Goal: Information Seeking & Learning: Learn about a topic

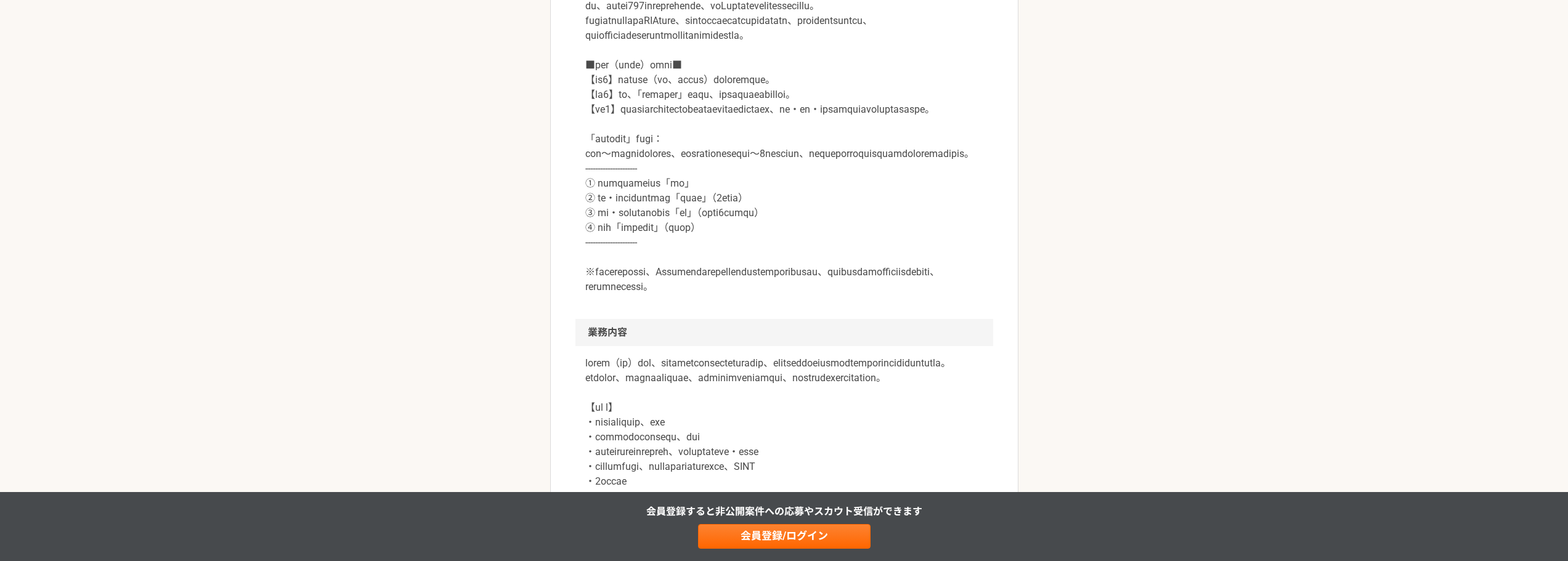
scroll to position [493, 0]
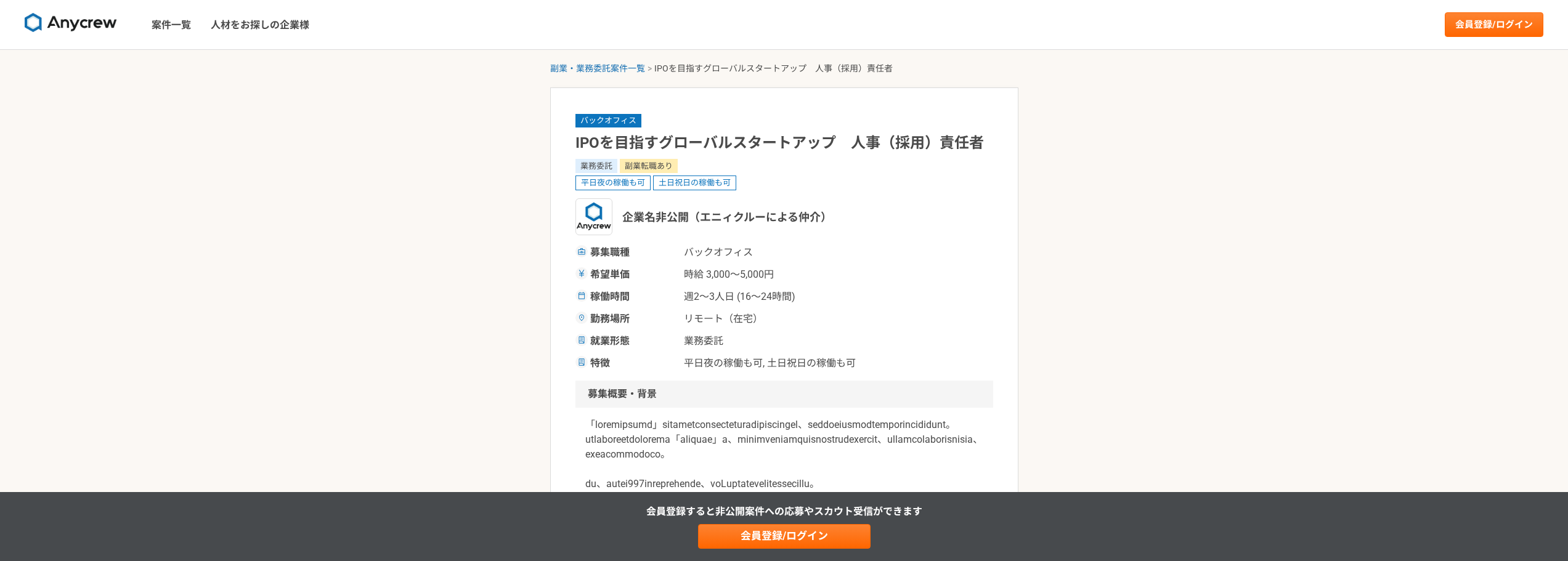
click at [83, 28] on img at bounding box center [71, 23] width 93 height 20
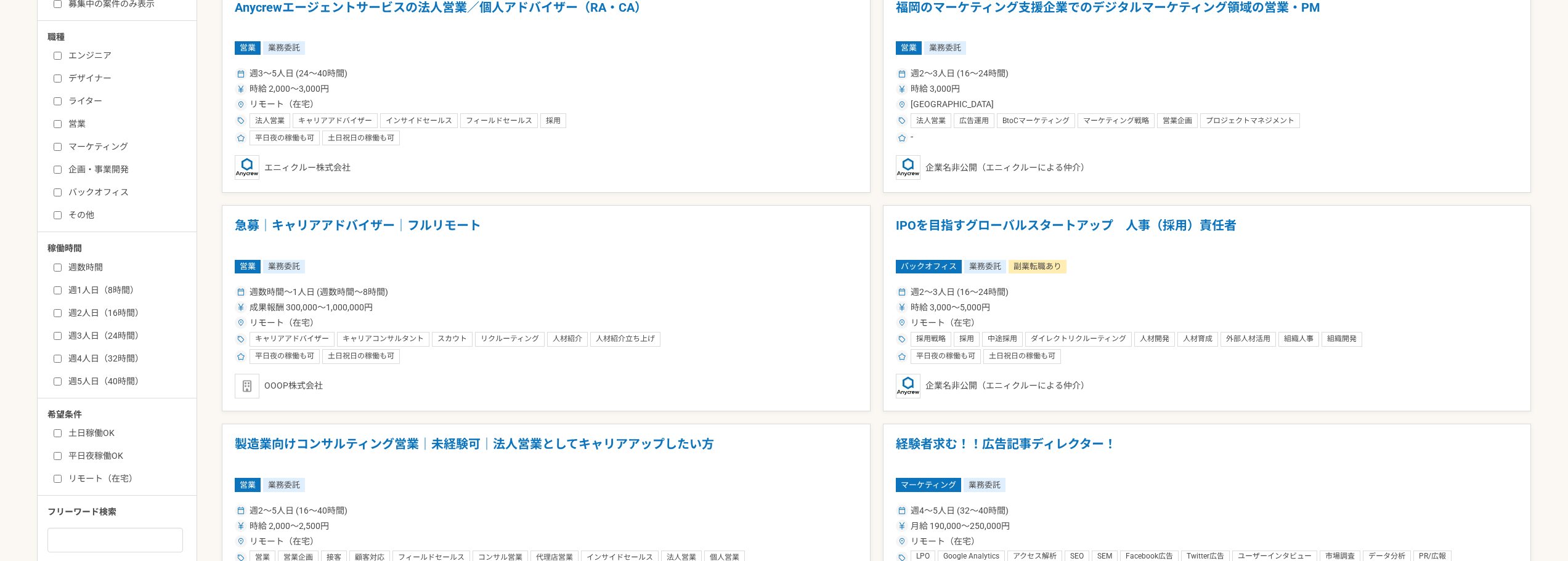
scroll to position [493, 0]
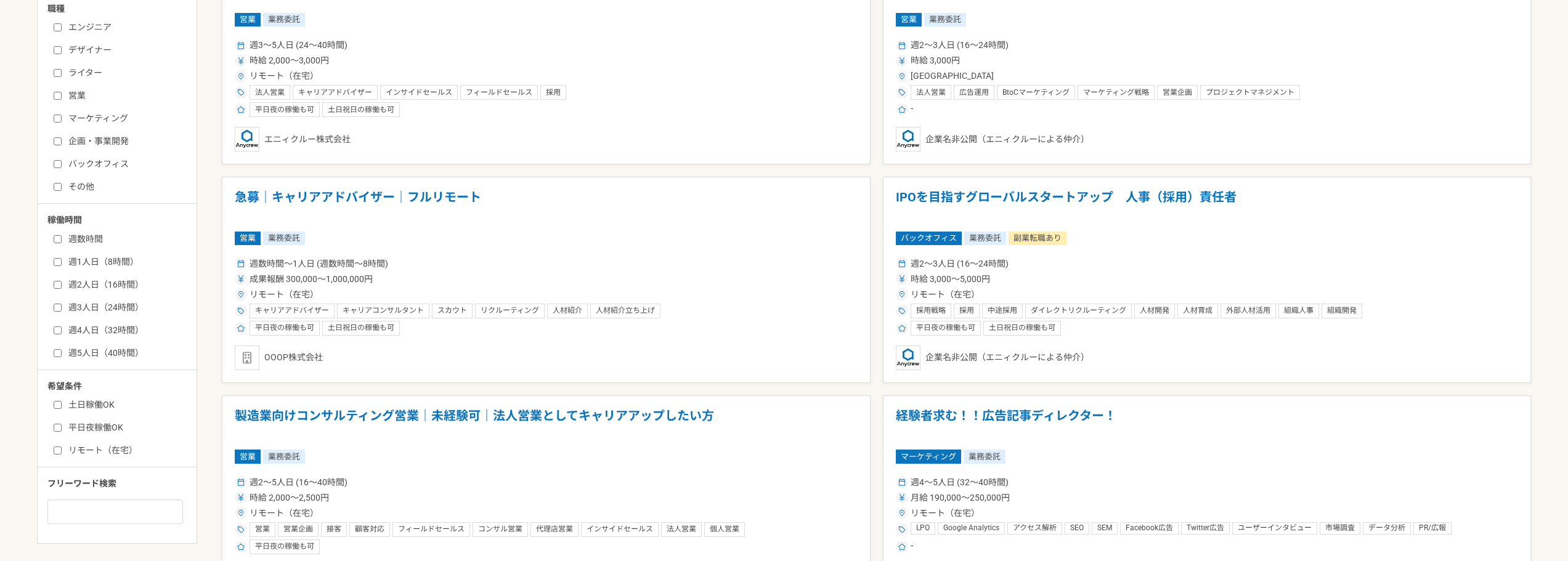
click at [120, 159] on label "バックオフィス" at bounding box center [124, 164] width 142 height 13
click at [62, 160] on input "バックオフィス" at bounding box center [57, 164] width 8 height 8
checkbox input "true"
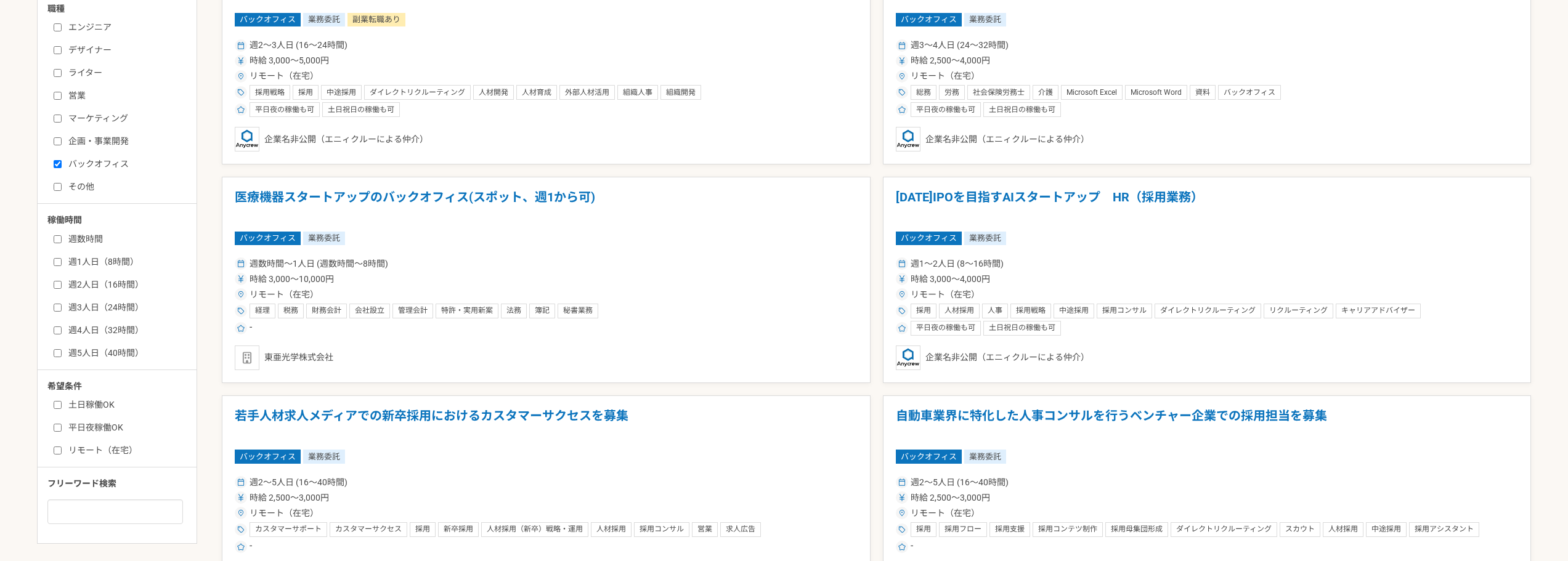
click at [119, 447] on label "リモート（在宅）" at bounding box center [124, 450] width 142 height 13
click at [62, 447] on input "リモート（在宅）" at bounding box center [57, 450] width 8 height 8
checkbox input "true"
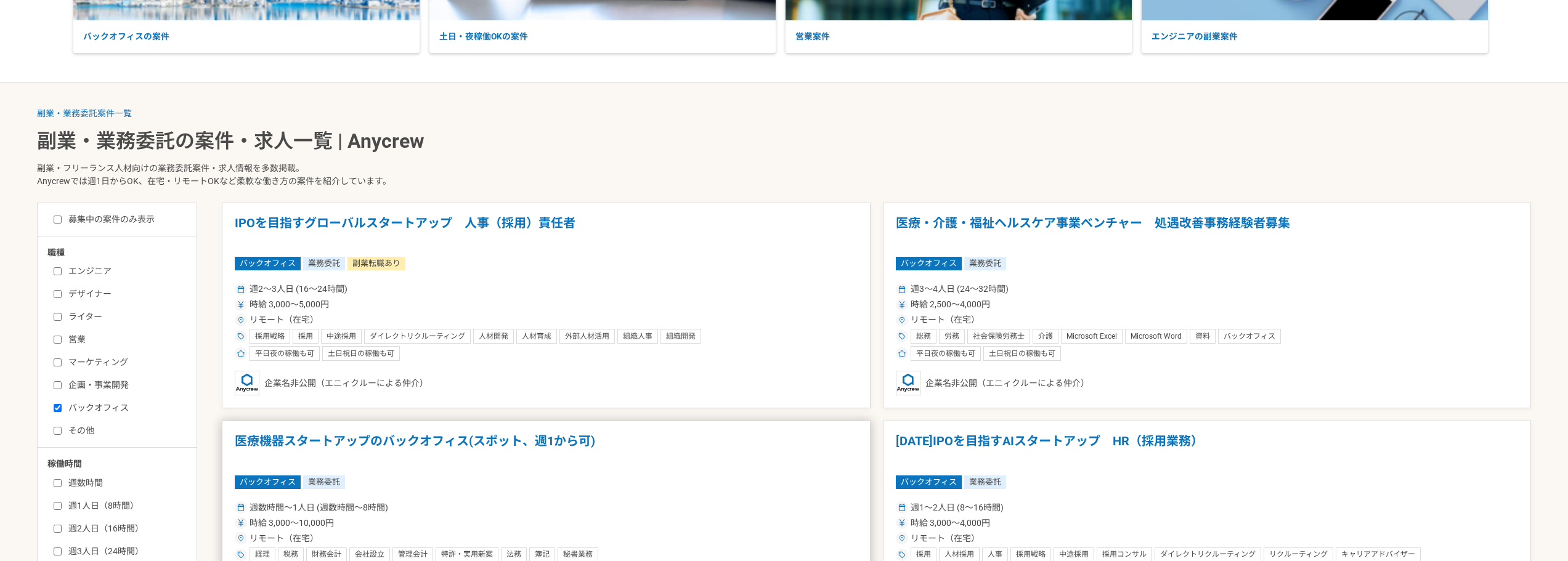
scroll to position [308, 0]
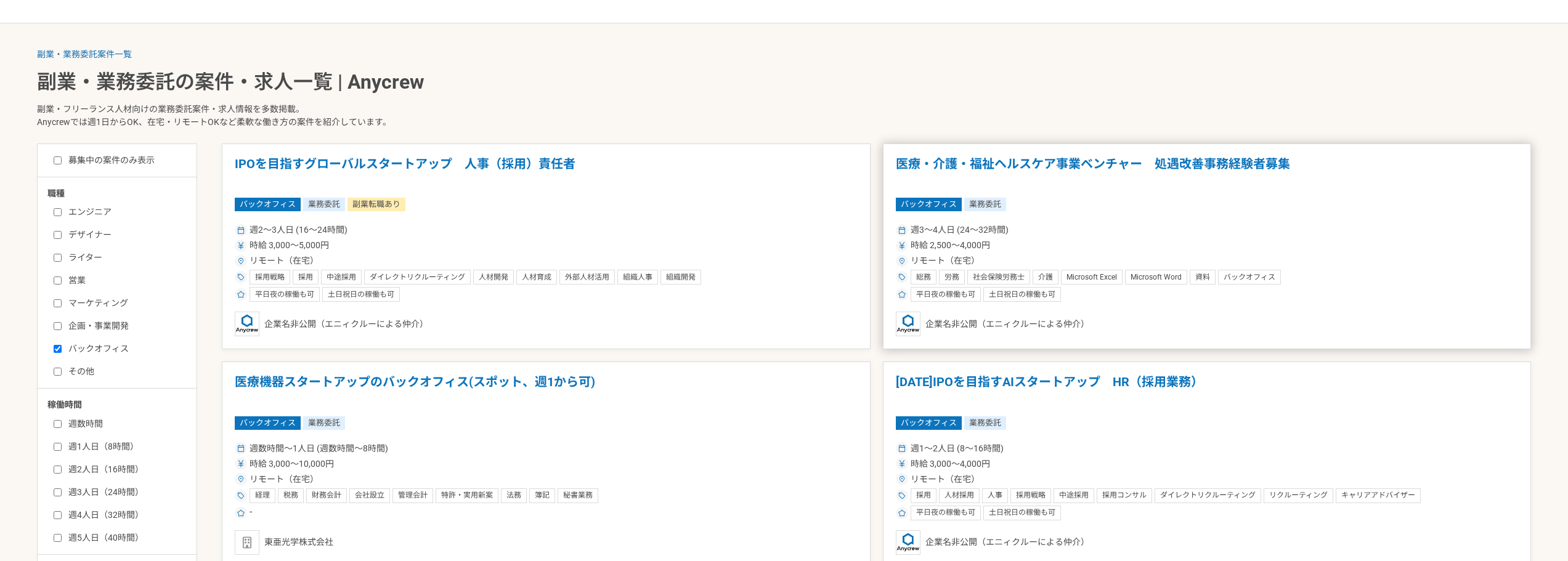
click at [1065, 194] on article "医療・介護・福祉ヘルスケア事業ベンチャー　処遇改善事務経験者募集 バックオフィス 業務委託 週3〜4人日 (24〜32時間) 時給 2,500〜4,000円 …" at bounding box center [1208, 246] width 649 height 207
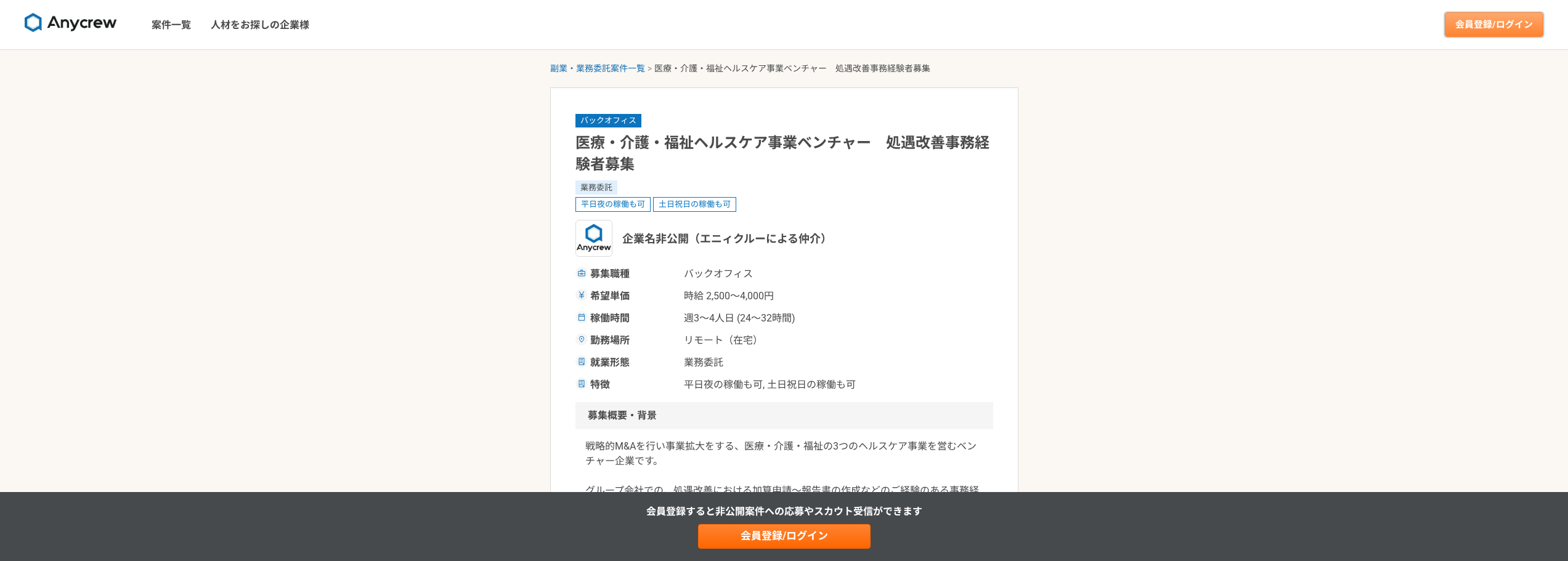
click at [1506, 22] on link "会員登録/ログイン" at bounding box center [1494, 24] width 98 height 24
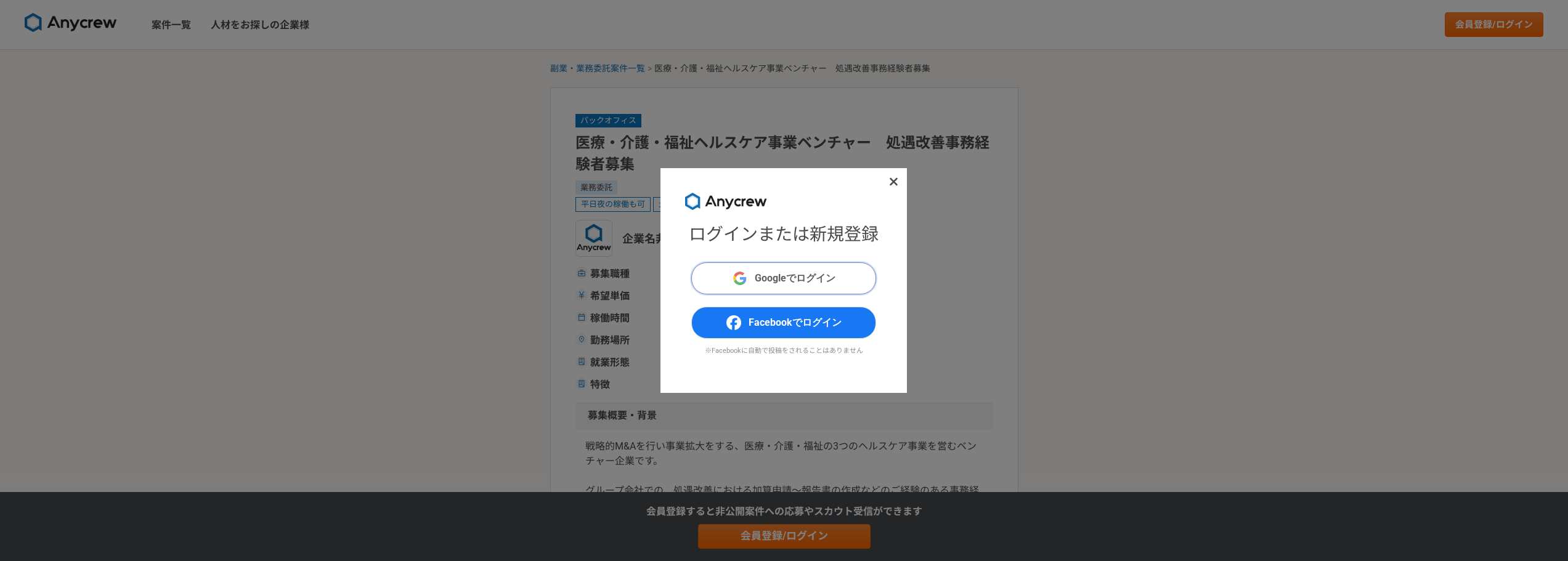
click at [855, 272] on button "Googleでログイン" at bounding box center [783, 279] width 185 height 32
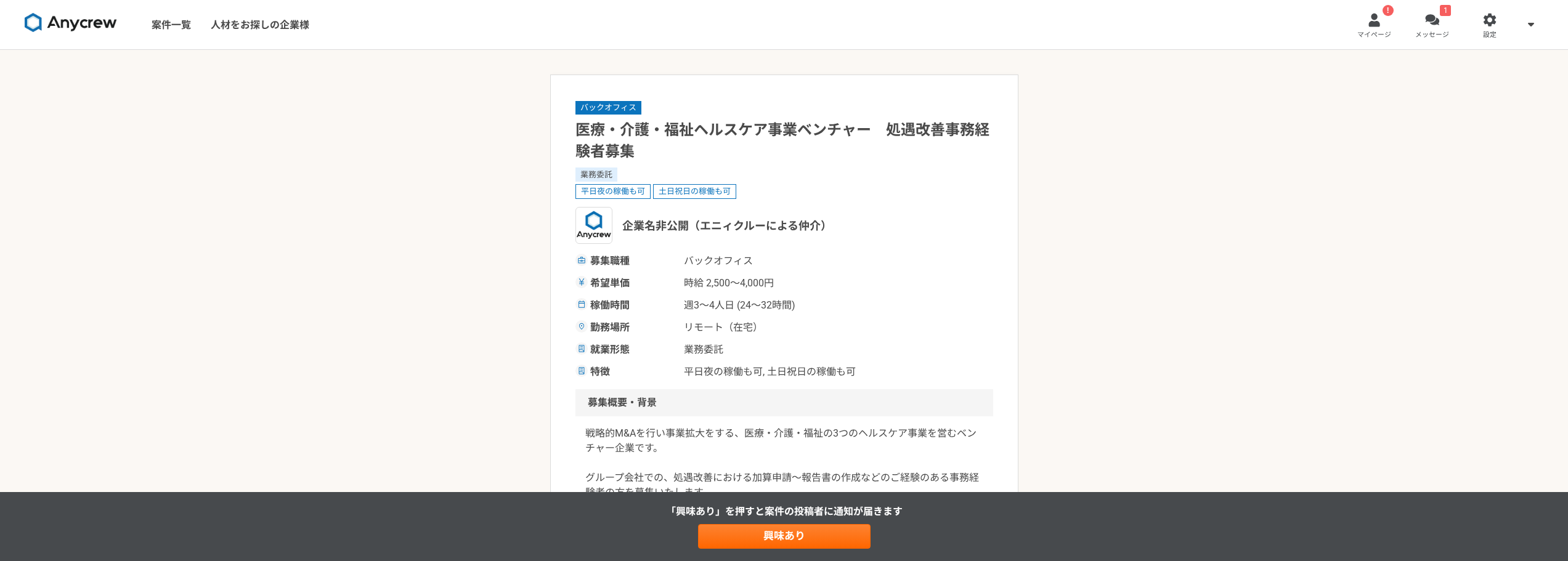
click at [104, 23] on img at bounding box center [71, 23] width 93 height 20
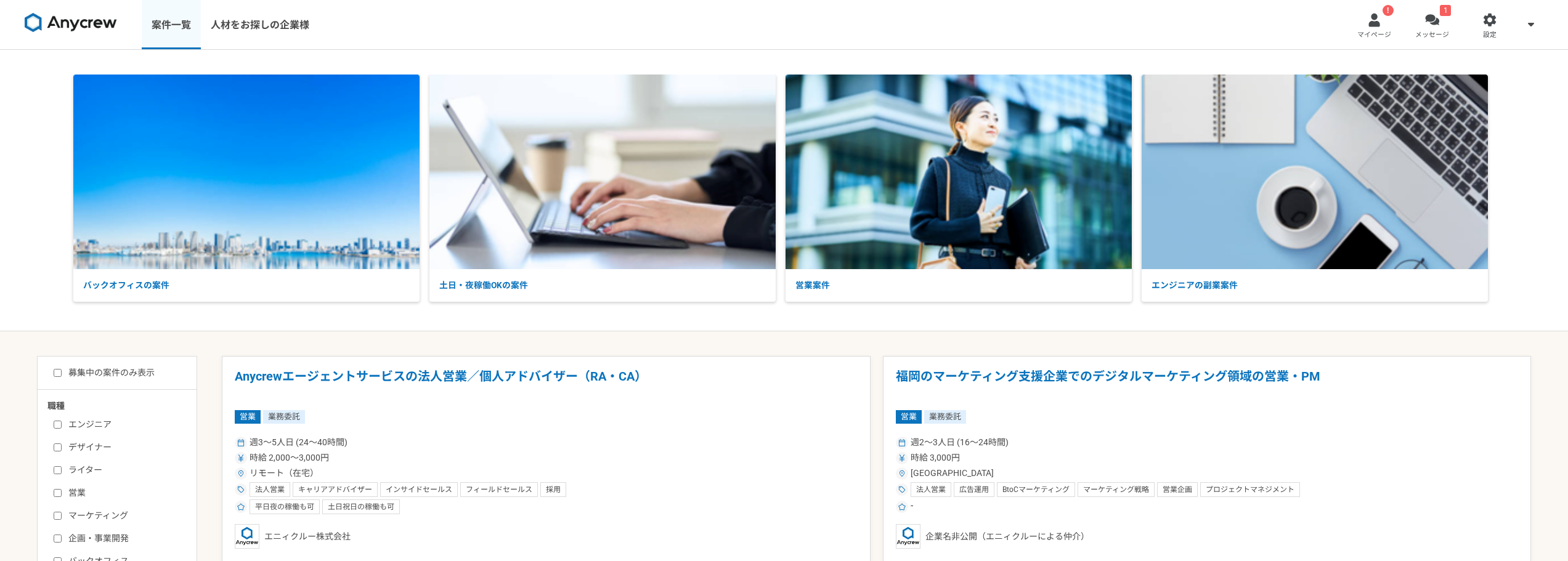
click at [145, 21] on link "案件一覧" at bounding box center [171, 24] width 59 height 50
click at [155, 22] on link "案件一覧" at bounding box center [171, 24] width 59 height 50
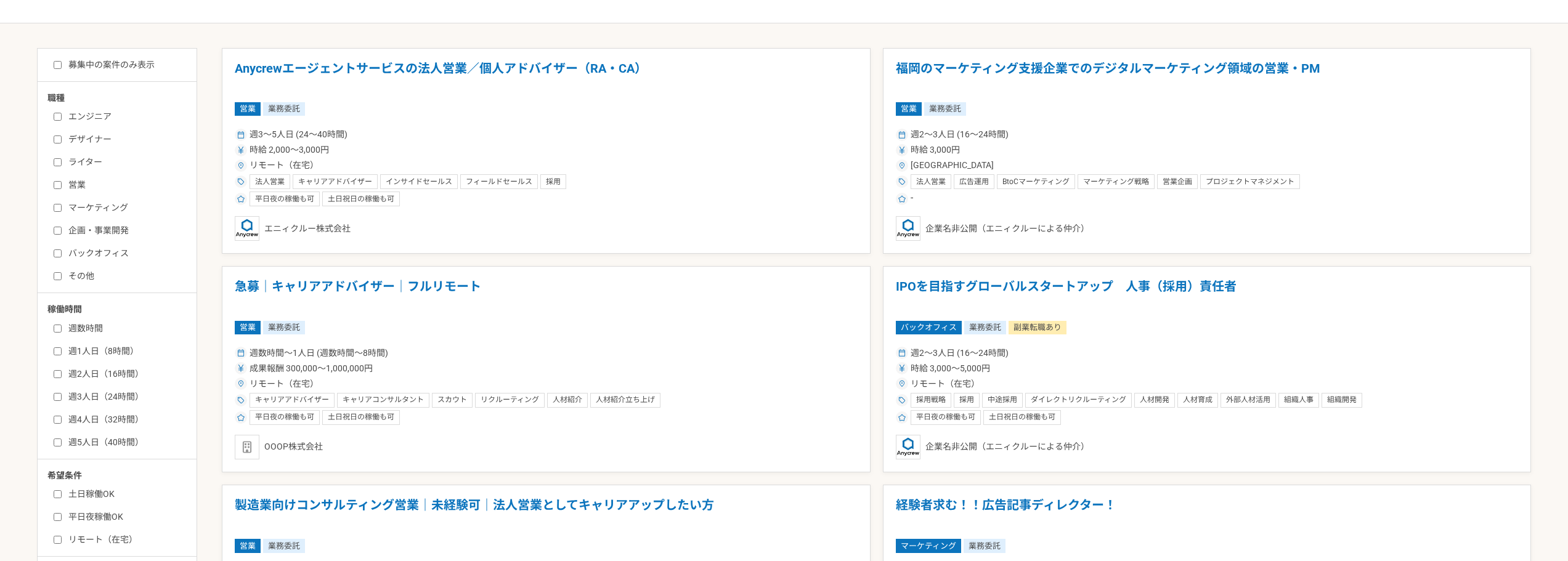
click at [123, 248] on label "バックオフィス" at bounding box center [124, 253] width 142 height 13
click at [62, 250] on input "バックオフィス" at bounding box center [57, 253] width 8 height 8
checkbox input "true"
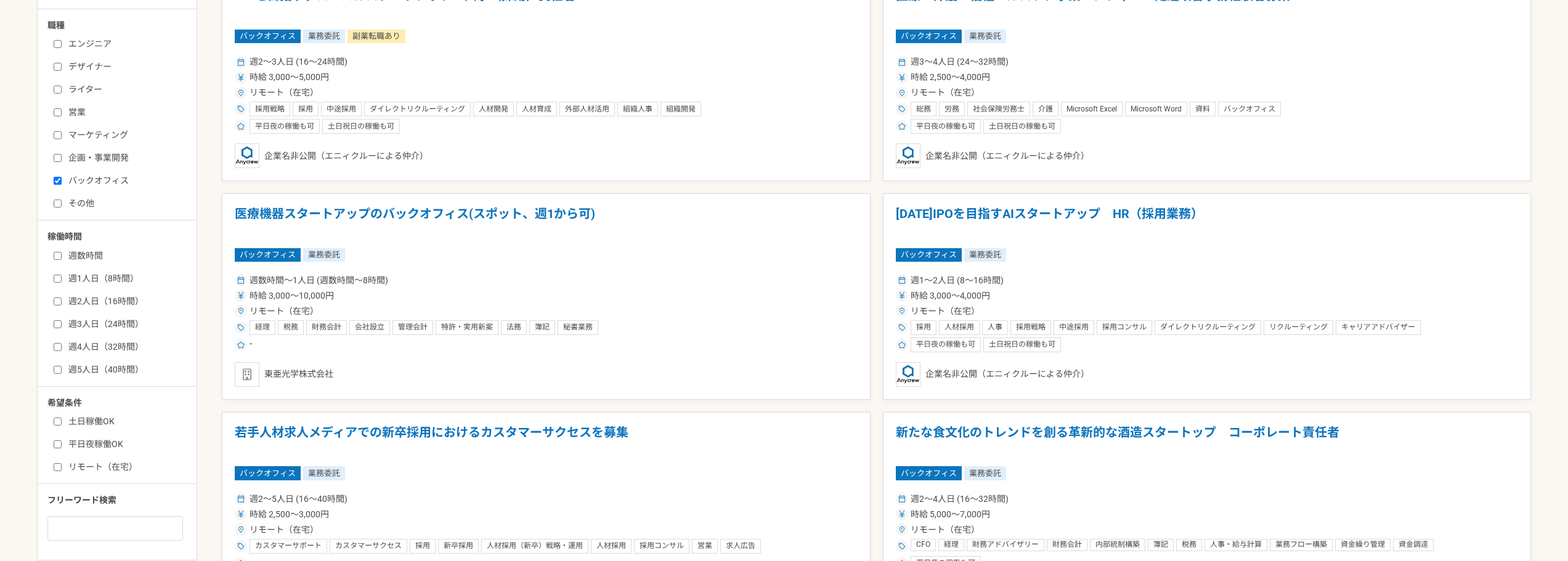
scroll to position [493, 0]
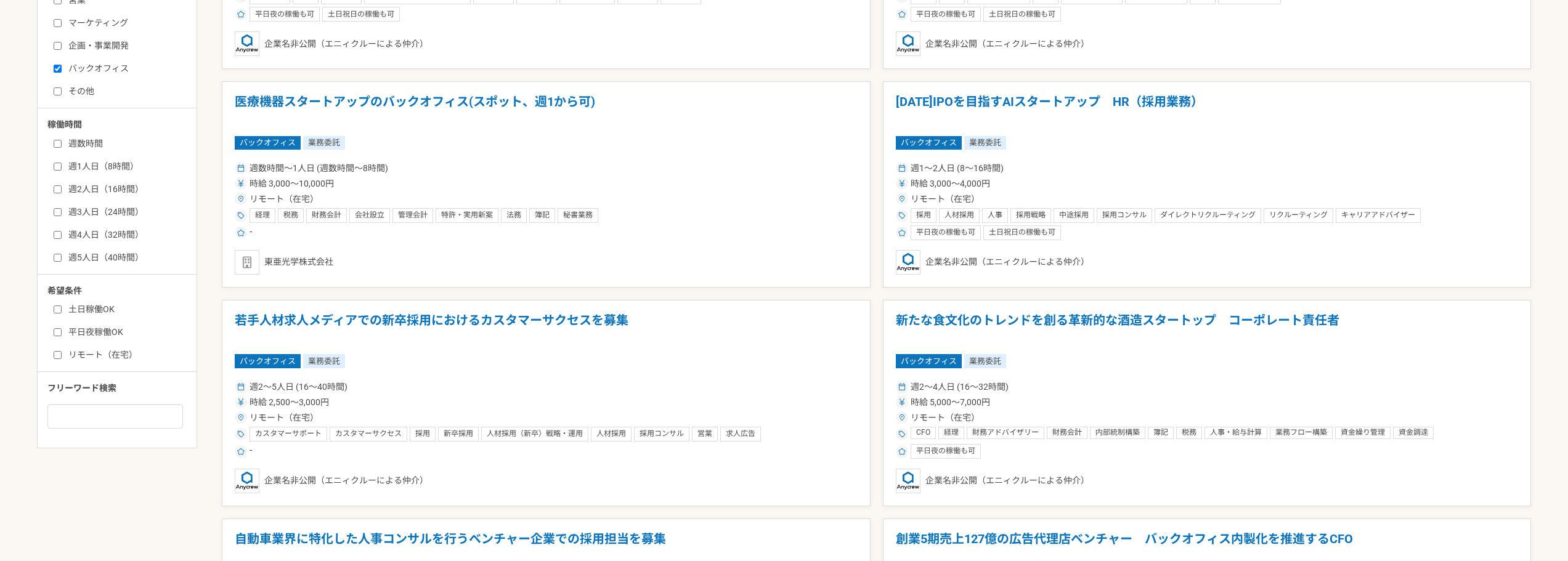
click at [122, 356] on label "リモート（在宅）" at bounding box center [124, 355] width 142 height 13
click at [62, 356] on input "リモート（在宅）" at bounding box center [57, 355] width 8 height 8
checkbox input "true"
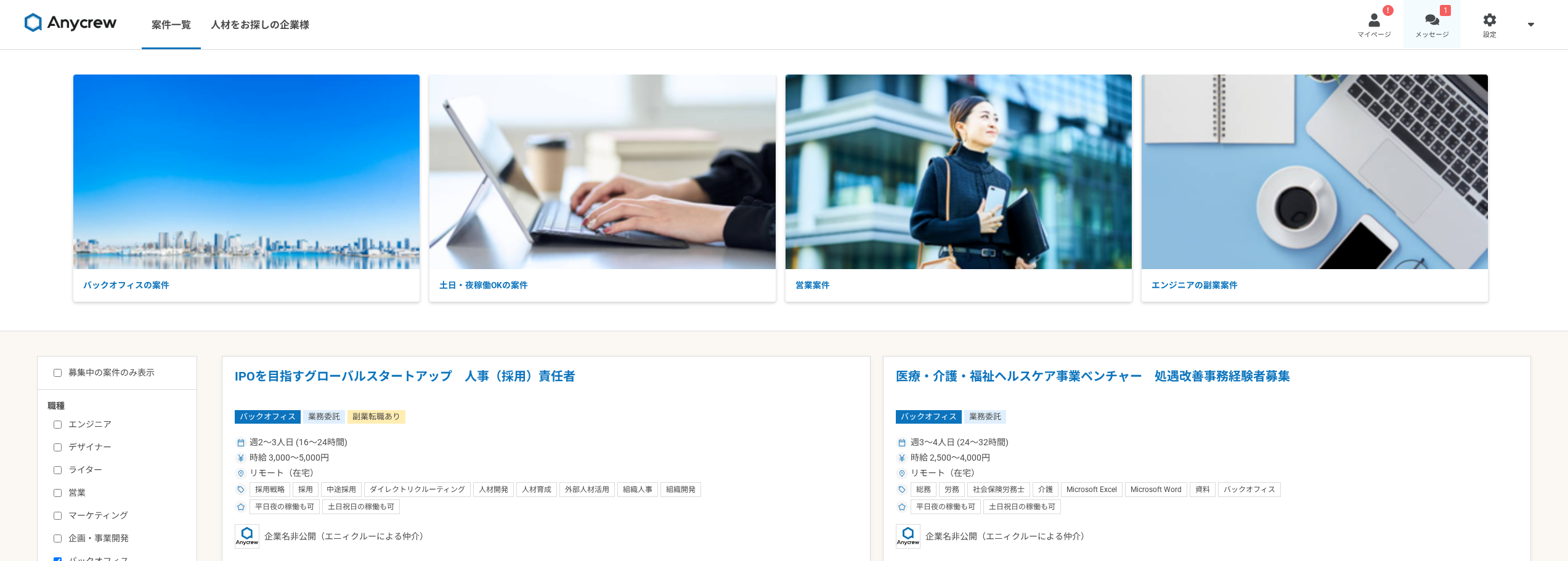
click at [1422, 21] on link "1 メッセージ" at bounding box center [1433, 24] width 58 height 50
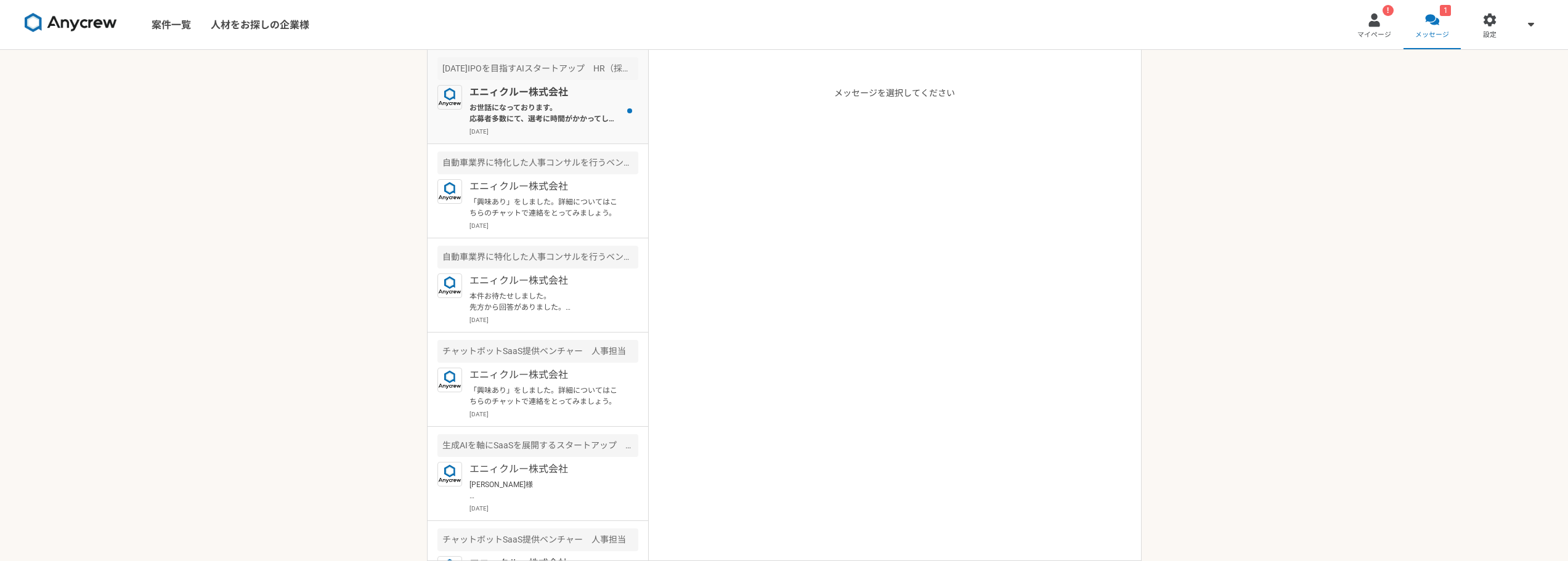
click at [514, 134] on p "[DATE]" at bounding box center [554, 131] width 169 height 9
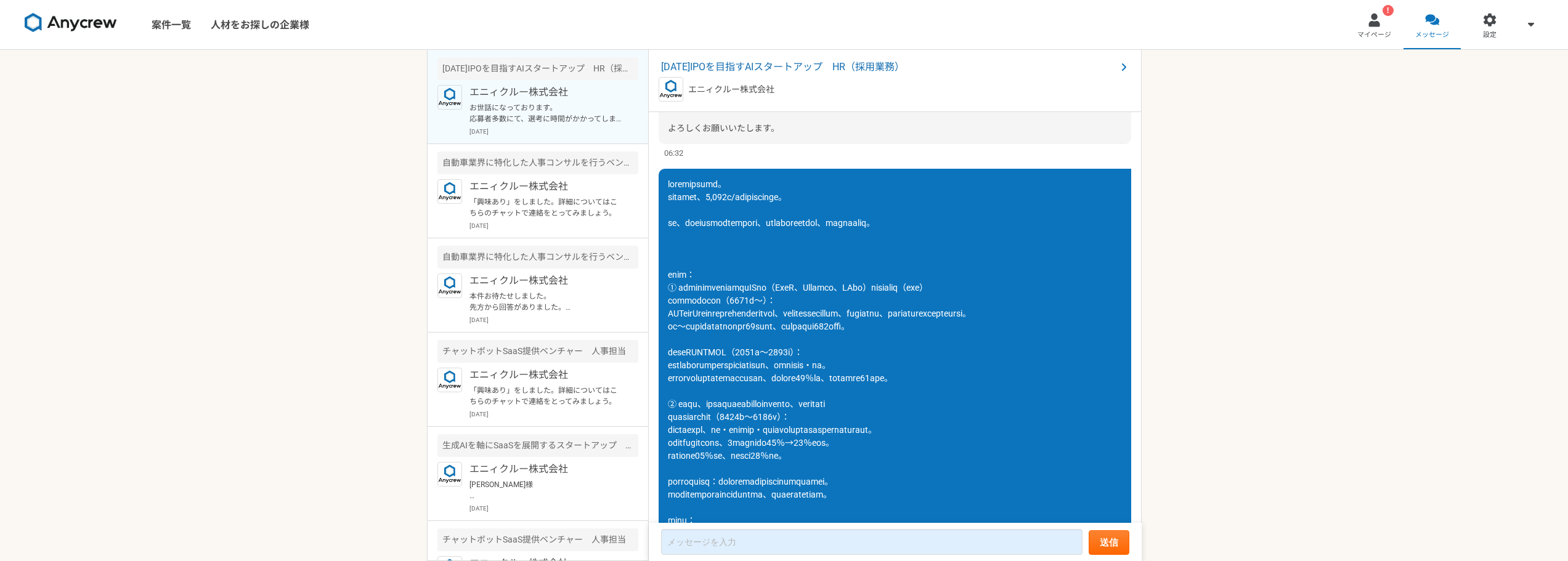
scroll to position [1139, 0]
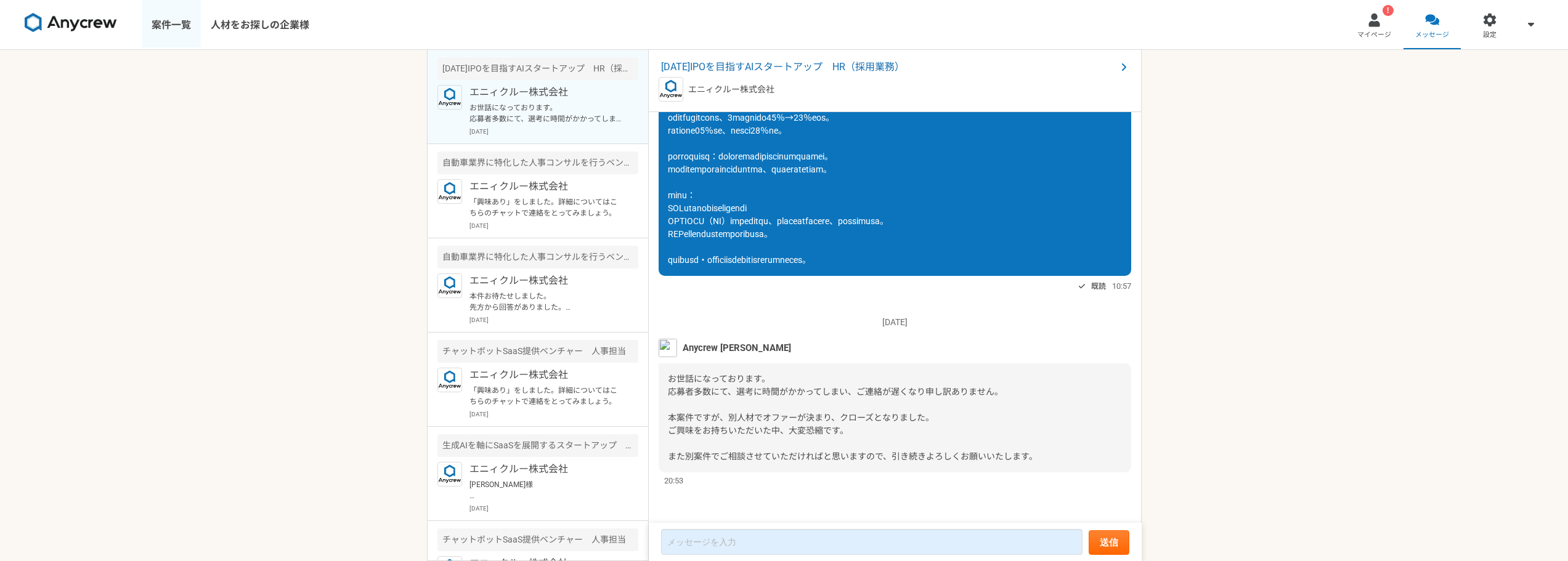
click at [173, 21] on link "案件一覧" at bounding box center [171, 24] width 59 height 50
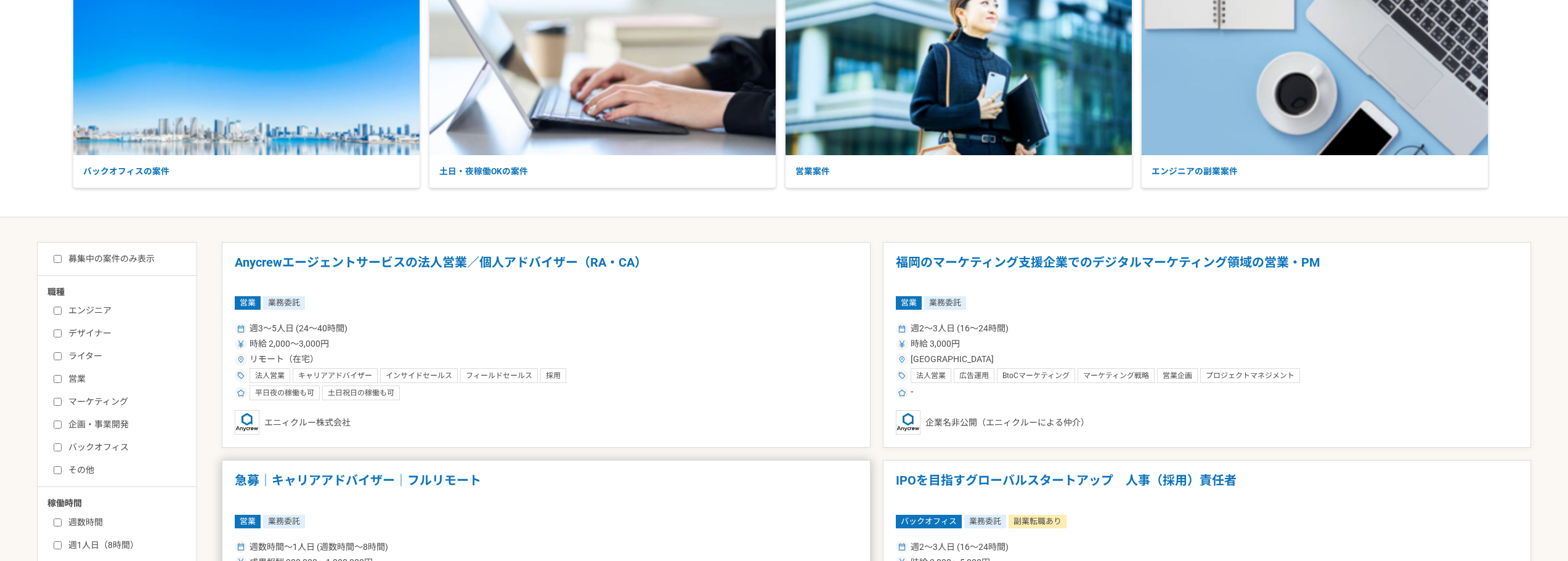
scroll to position [308, 0]
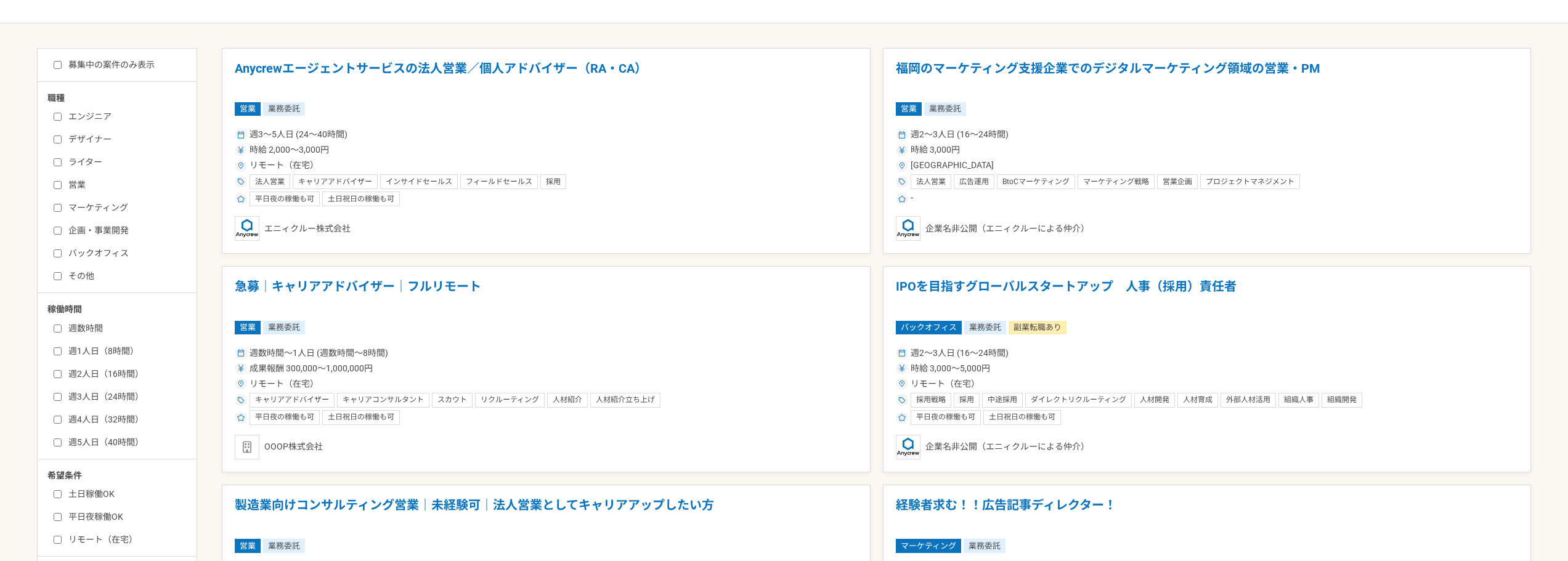
click at [106, 246] on div "エンジニア デザイナー ライター 営業 マーケティング 企画・事業開発 バックオフィス その他" at bounding box center [122, 195] width 148 height 176
click at [108, 257] on label "バックオフィス" at bounding box center [124, 253] width 142 height 13
click at [62, 257] on input "バックオフィス" at bounding box center [57, 253] width 8 height 8
checkbox input "true"
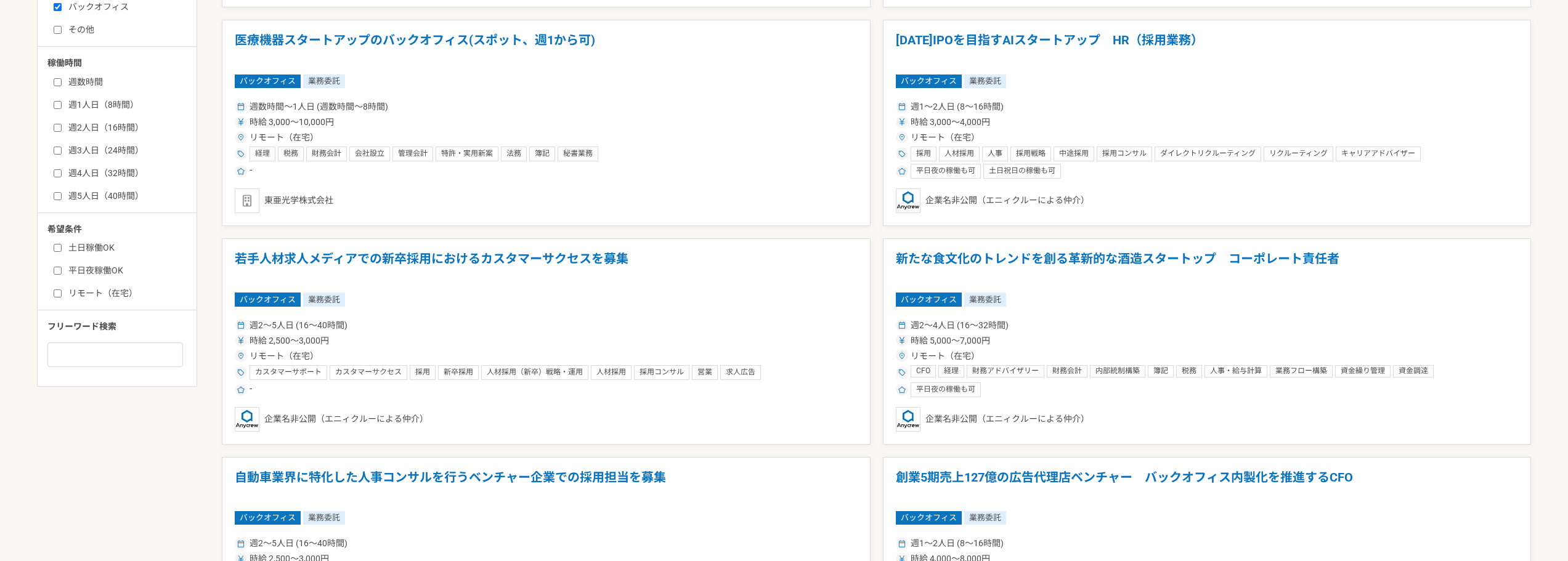
click at [113, 292] on label "リモート（在宅）" at bounding box center [124, 293] width 142 height 13
click at [62, 292] on input "リモート（在宅）" at bounding box center [57, 293] width 8 height 8
checkbox input "true"
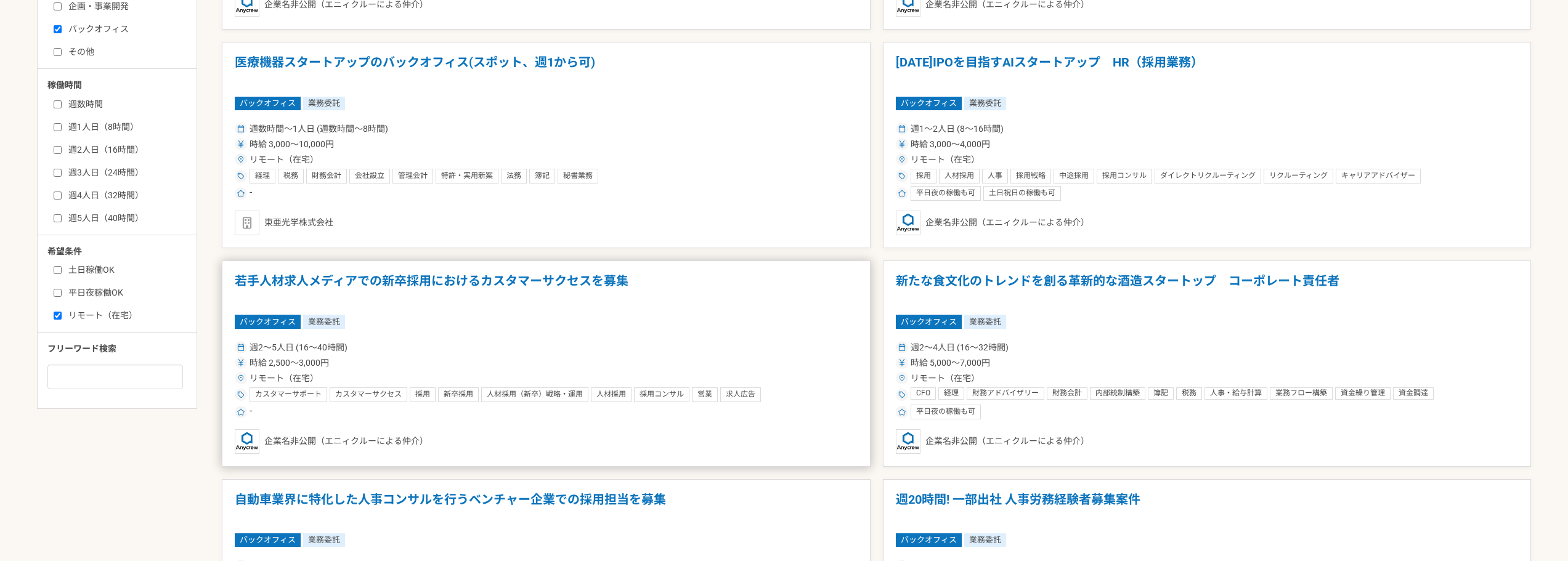
scroll to position [246, 0]
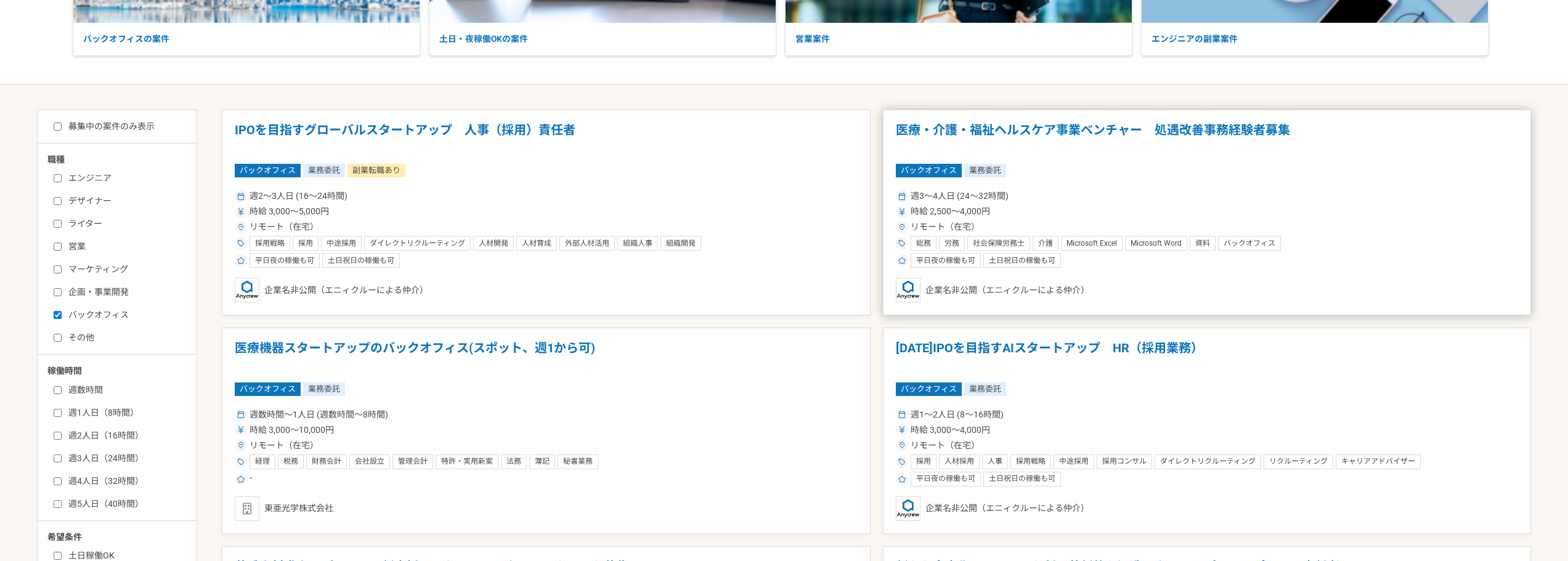
click at [1103, 213] on div "時給 2,500〜4,000円" at bounding box center [1208, 212] width 623 height 13
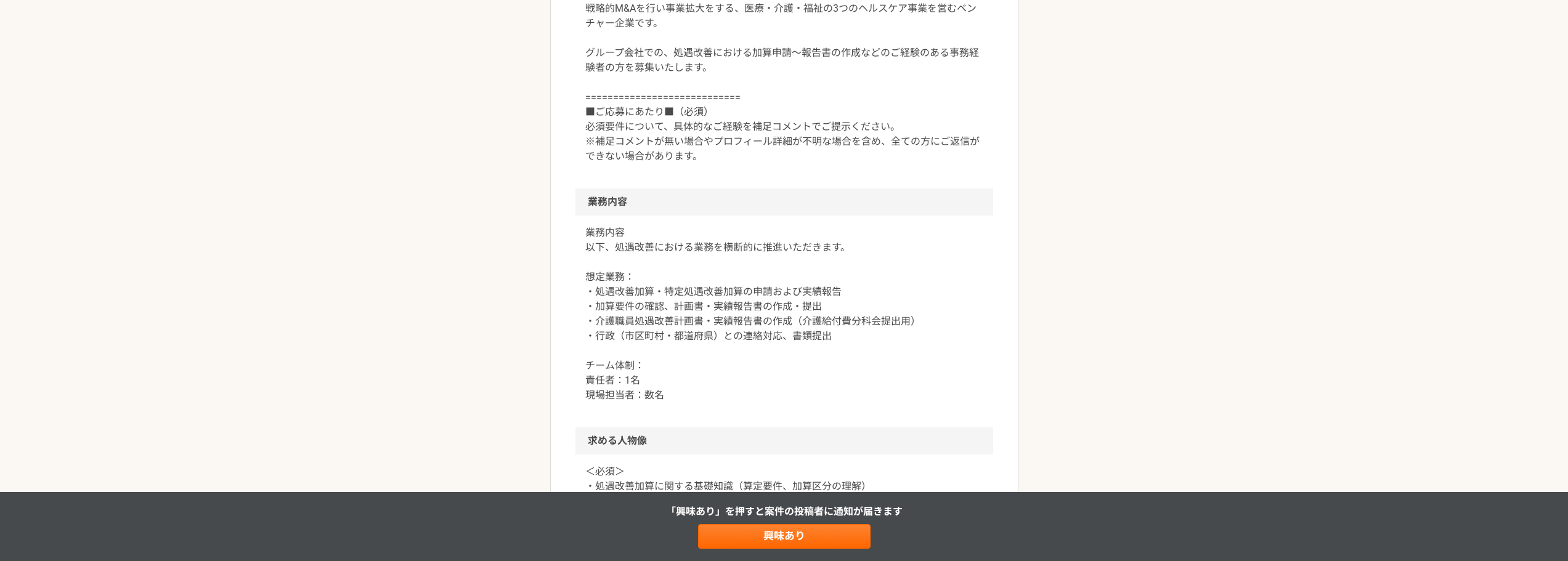
scroll to position [431, 0]
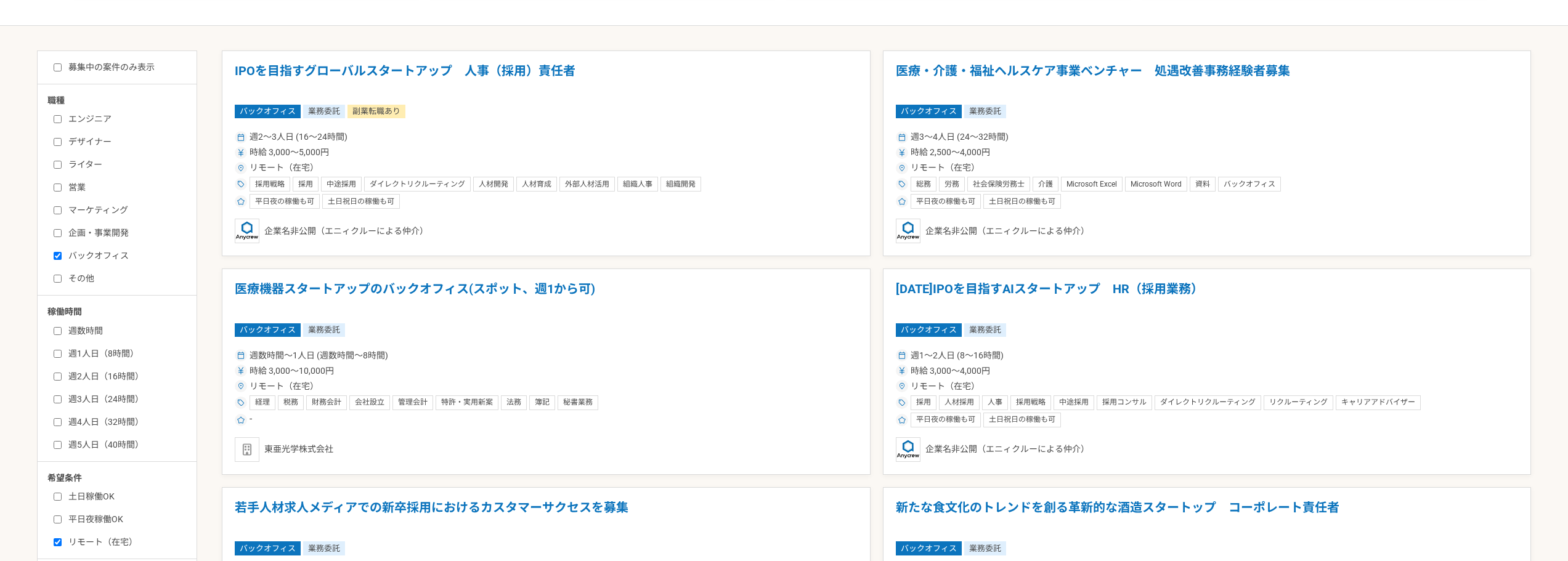
scroll to position [308, 0]
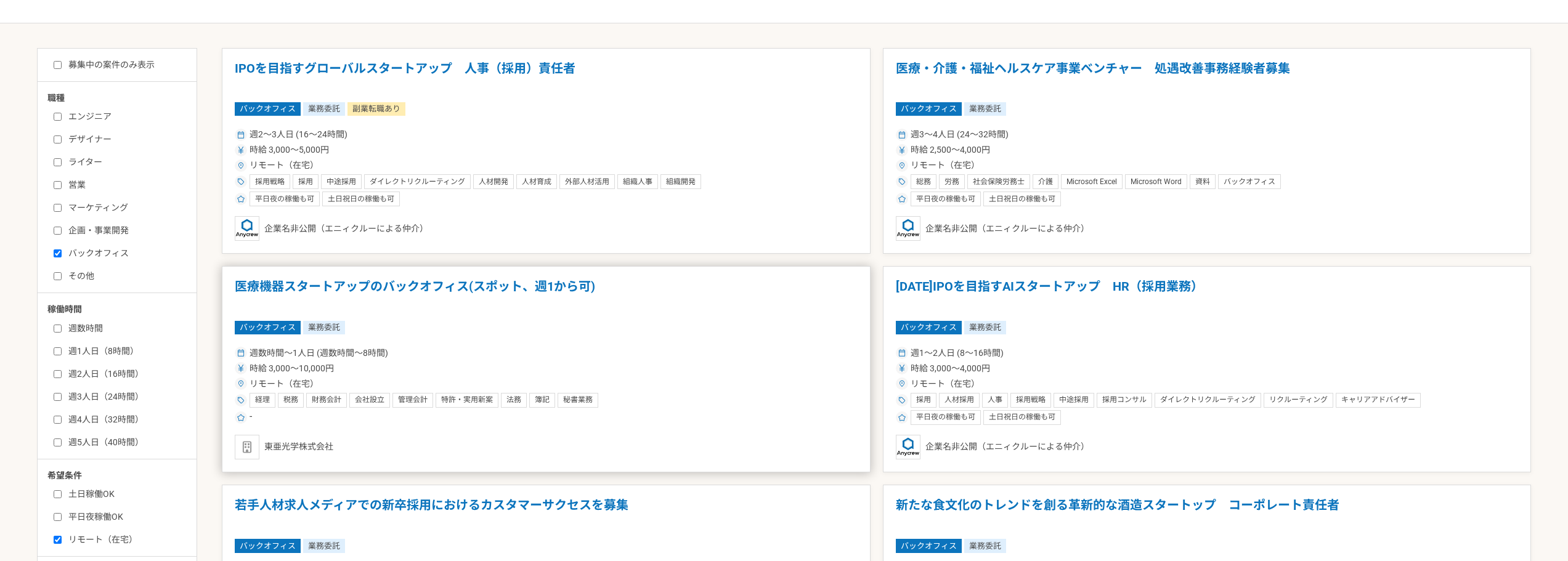
click at [611, 305] on h1 "医療機器スタートアップのバックオフィス(スポット、週1から可)" at bounding box center [546, 295] width 623 height 32
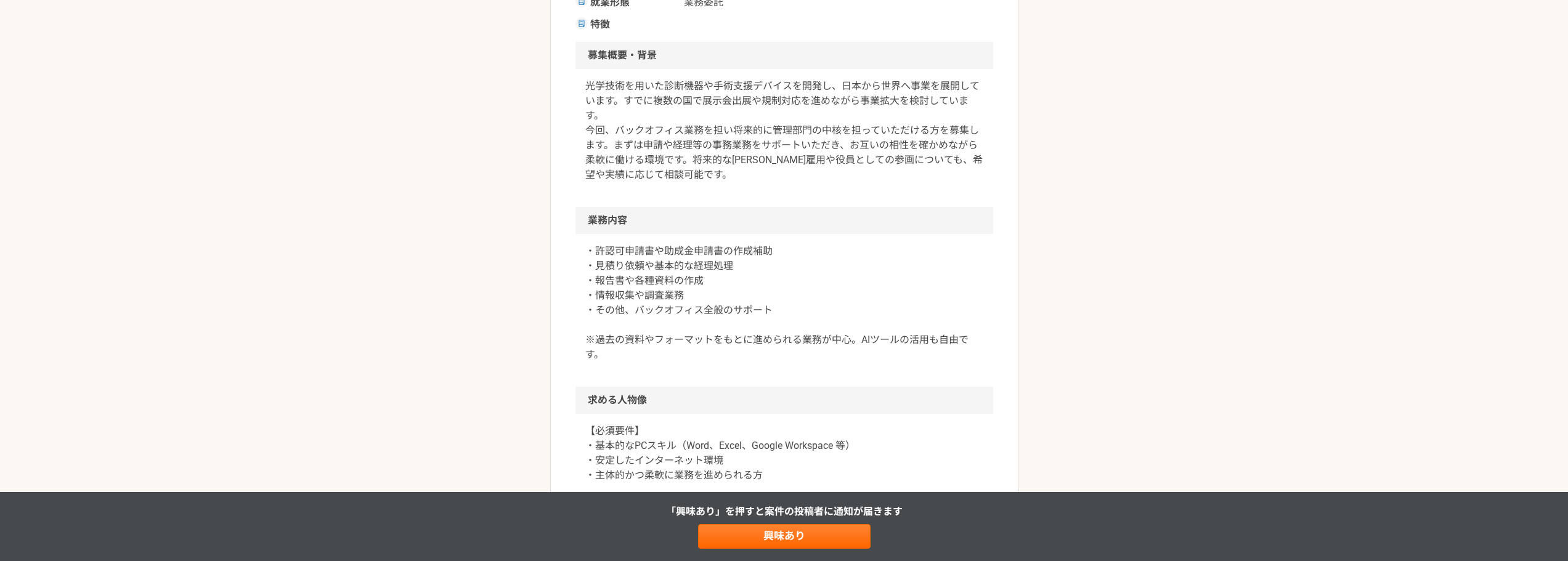
scroll to position [493, 0]
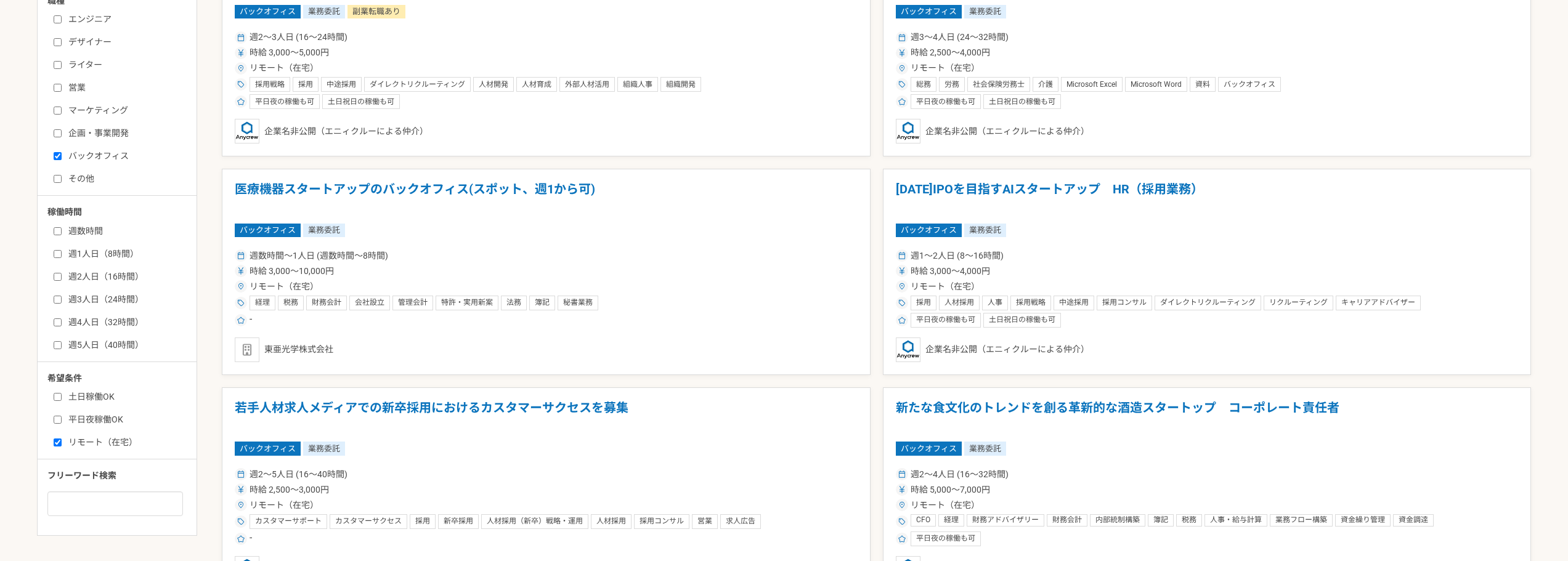
scroll to position [431, 0]
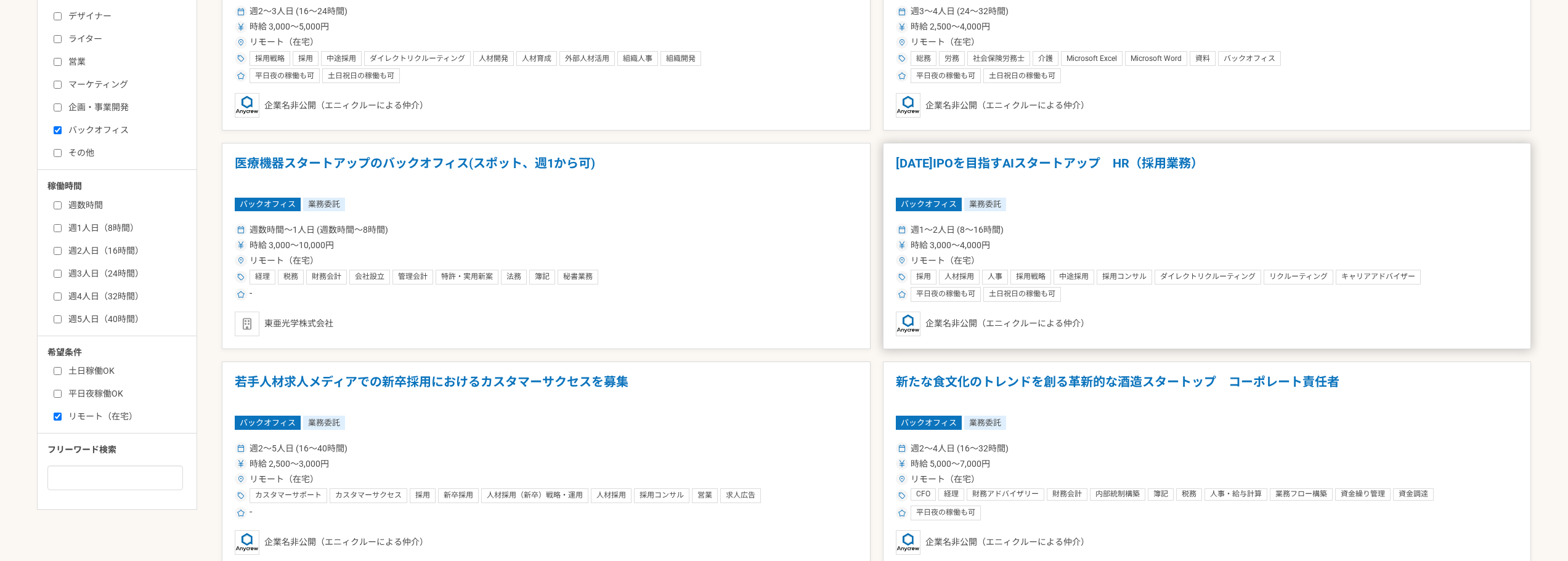
click at [1186, 265] on div "リモート（在宅）" at bounding box center [1208, 261] width 623 height 13
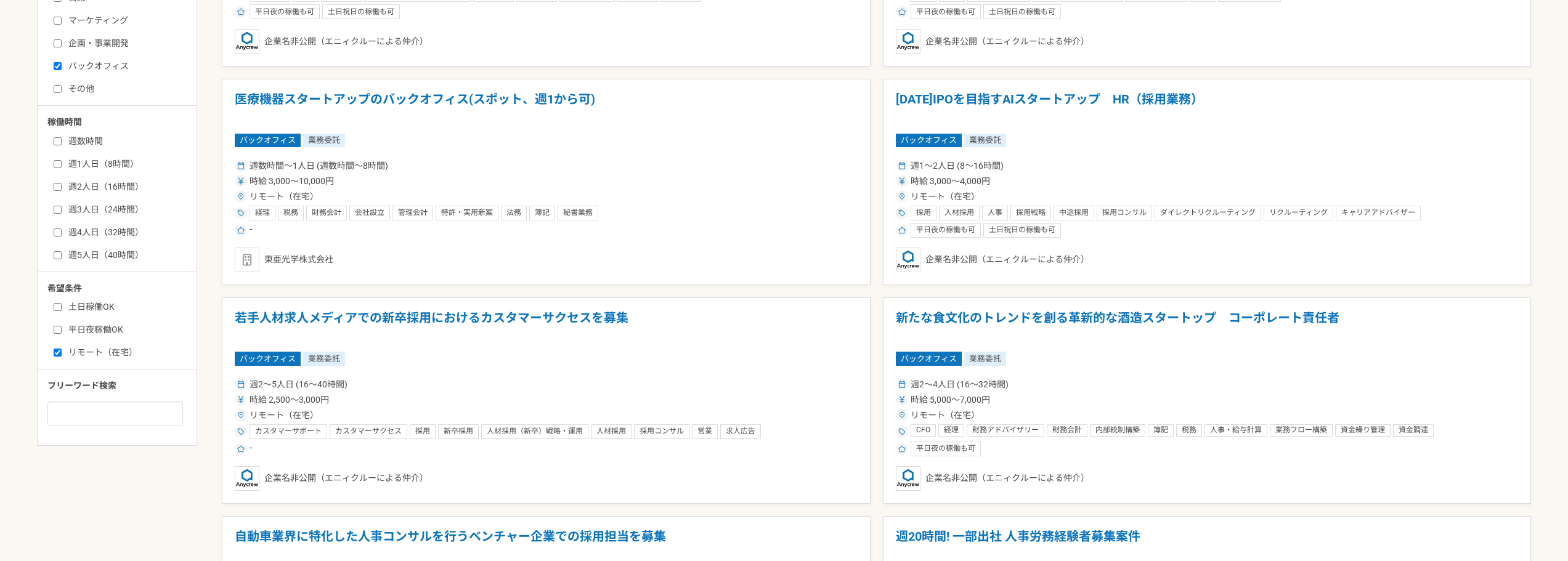
scroll to position [555, 0]
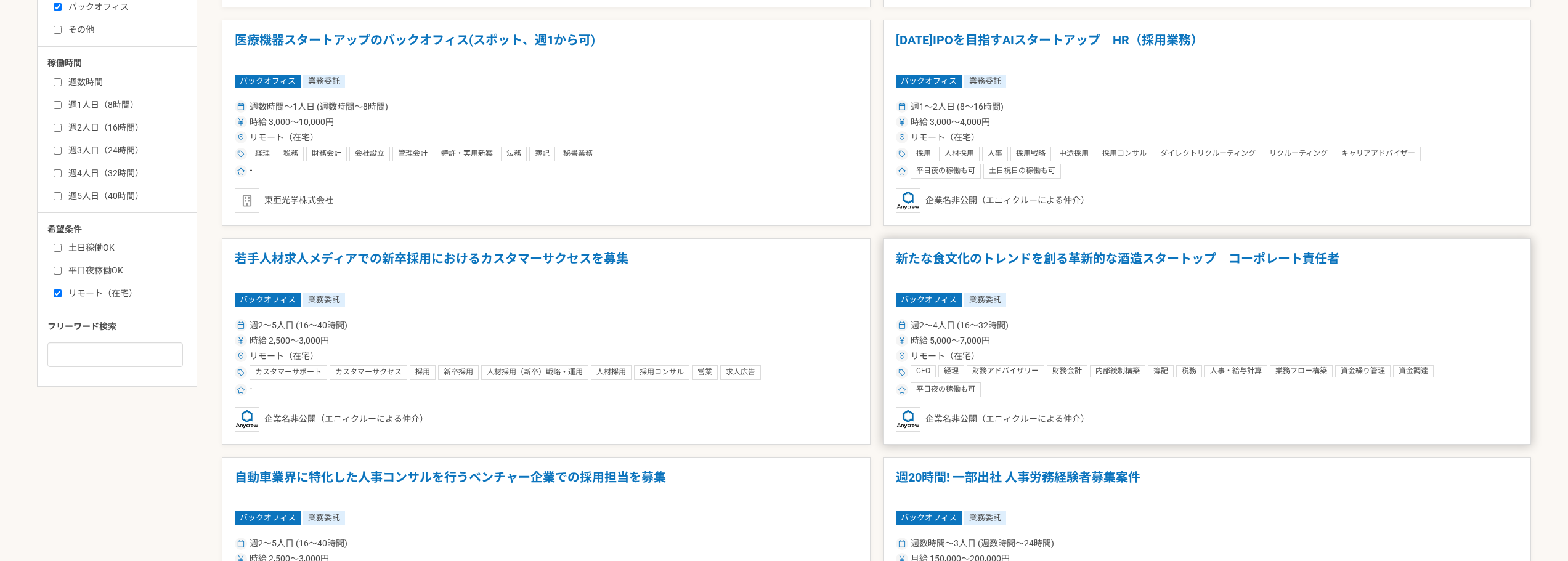
click at [1076, 308] on article "新たな食文化のトレンドを創る革新的な酒造スタートップ　コーポレート責任者 バックオフィス 業務委託 週2〜4人日 (16〜32時間) 時給 5,000〜7,0…" at bounding box center [1208, 341] width 649 height 207
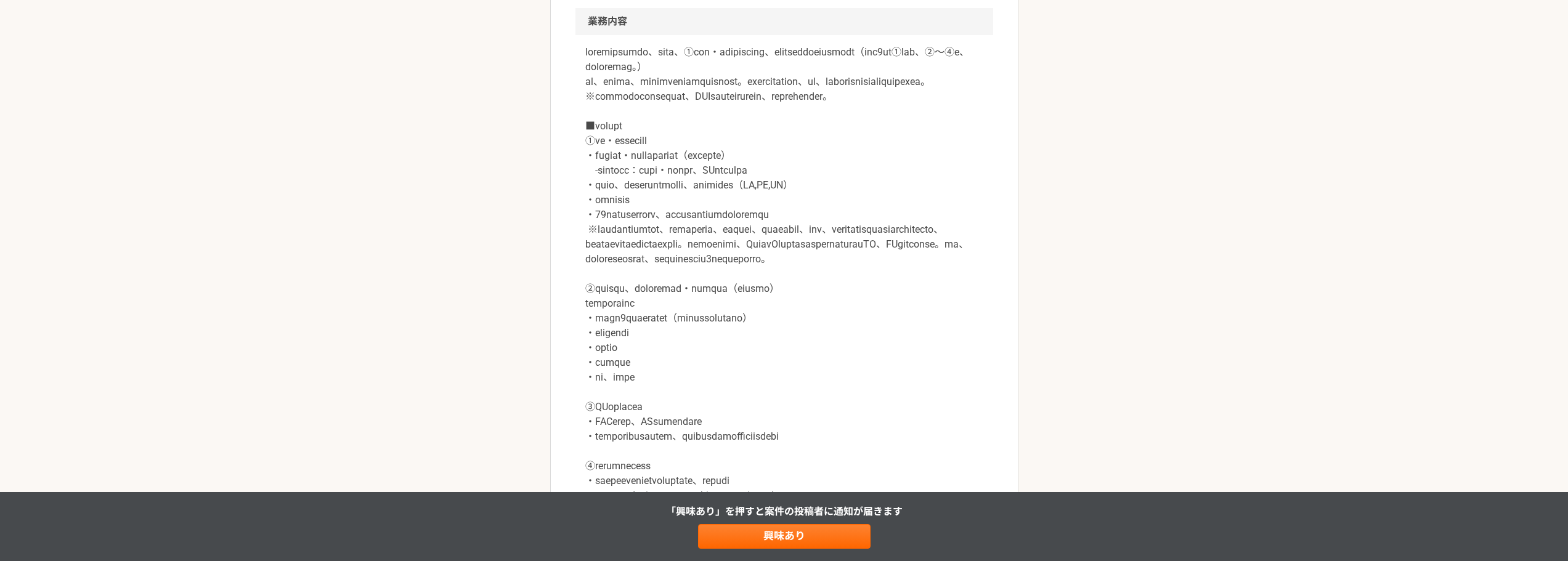
scroll to position [800, 0]
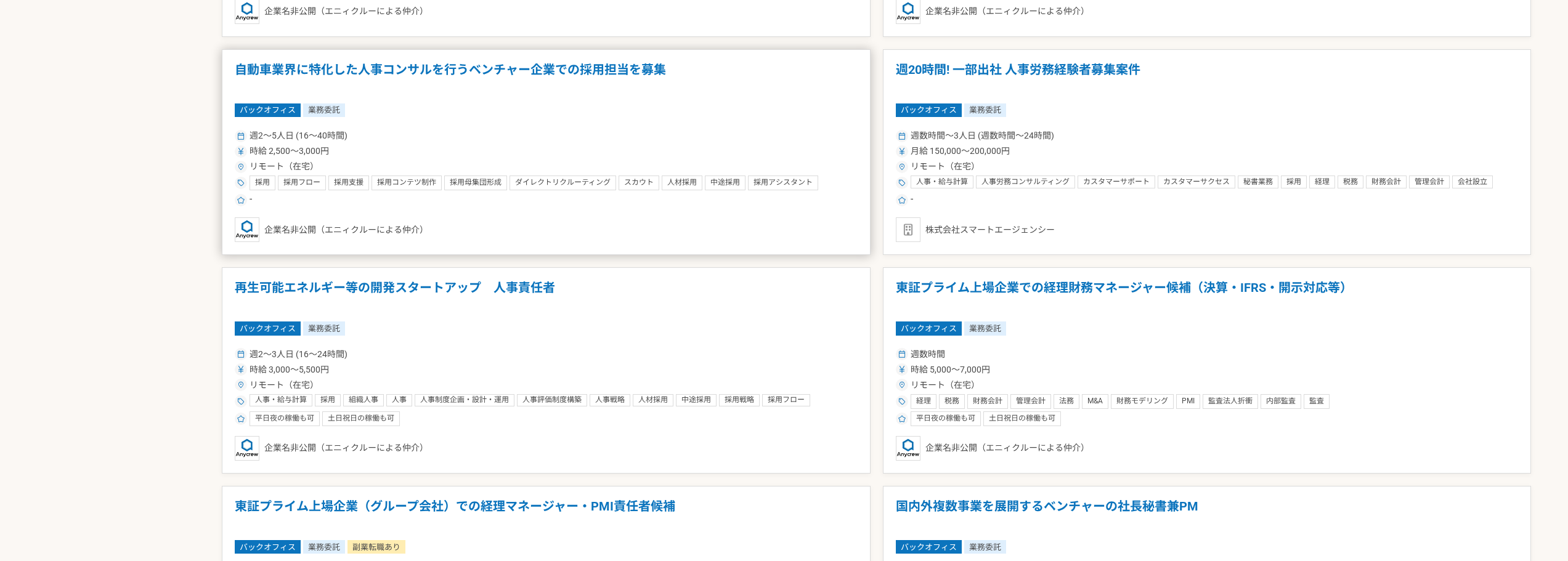
scroll to position [986, 0]
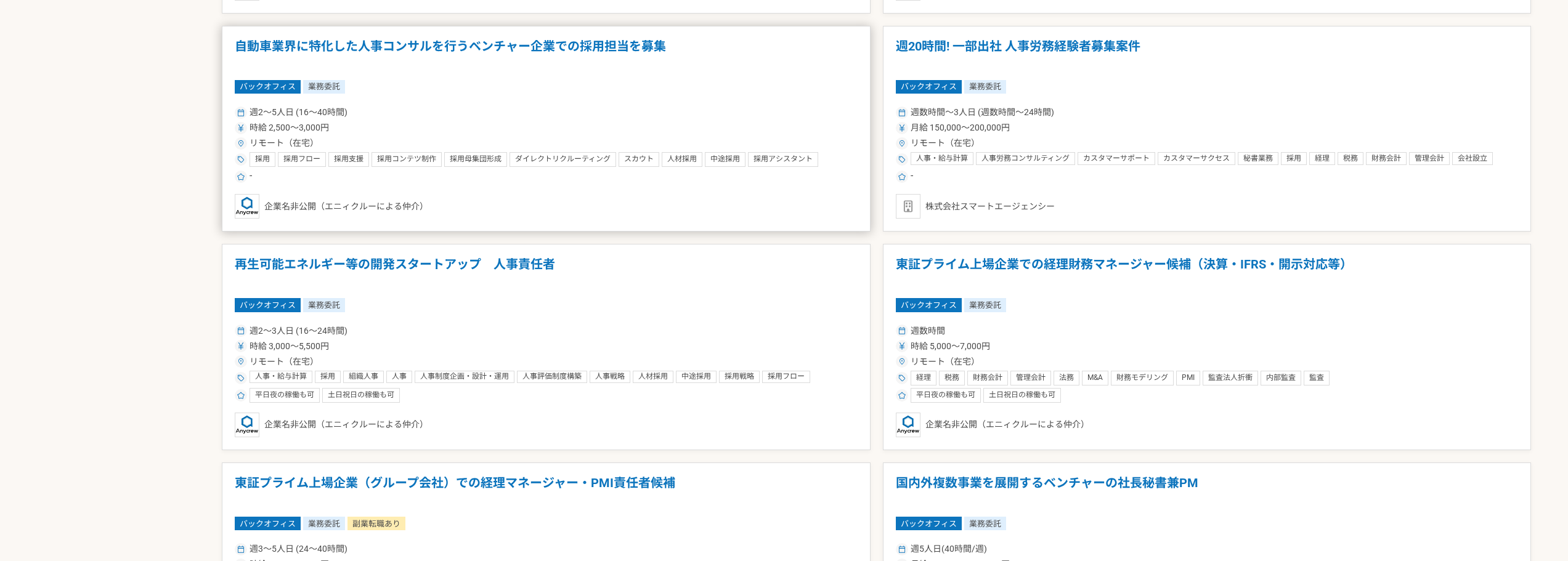
click at [750, 339] on div "週2〜3人日 (16〜24時間) 時給 3,000〜5,500円 リモート（在宅） 人事・給与計算 採用 組織人事 人事 人事制度企画・設計・運用 人事評価制…" at bounding box center [546, 362] width 623 height 80
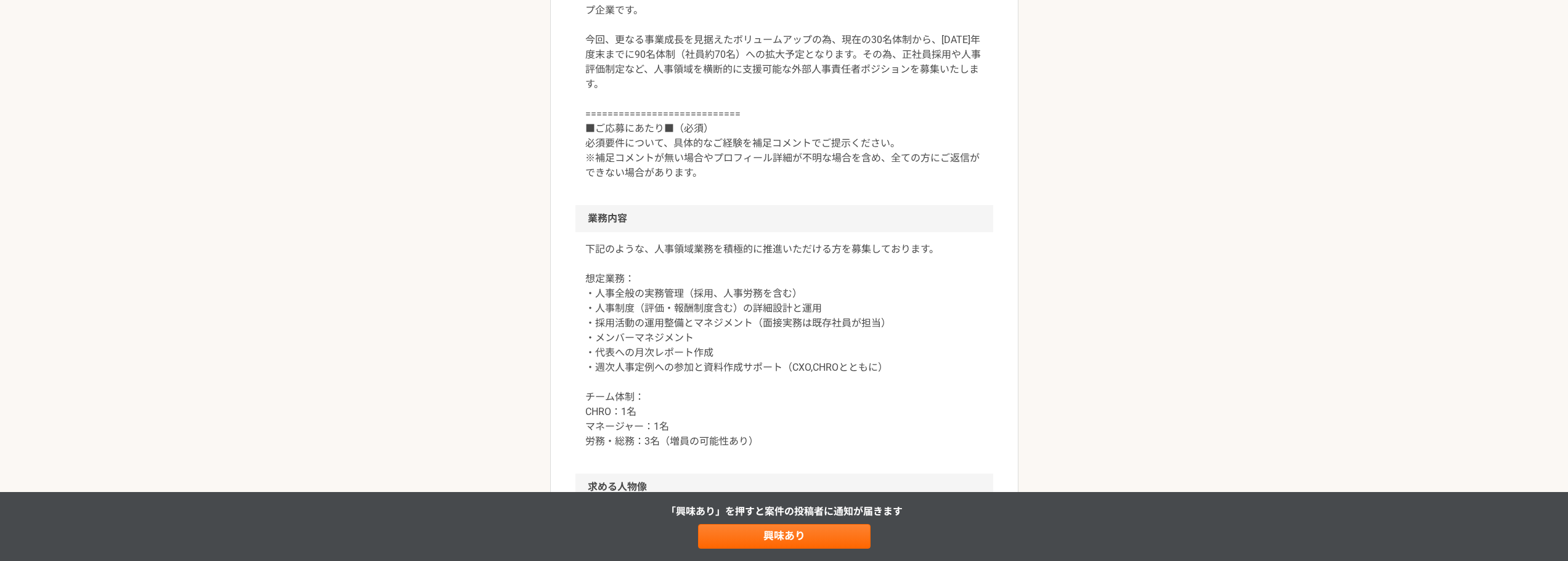
scroll to position [616, 0]
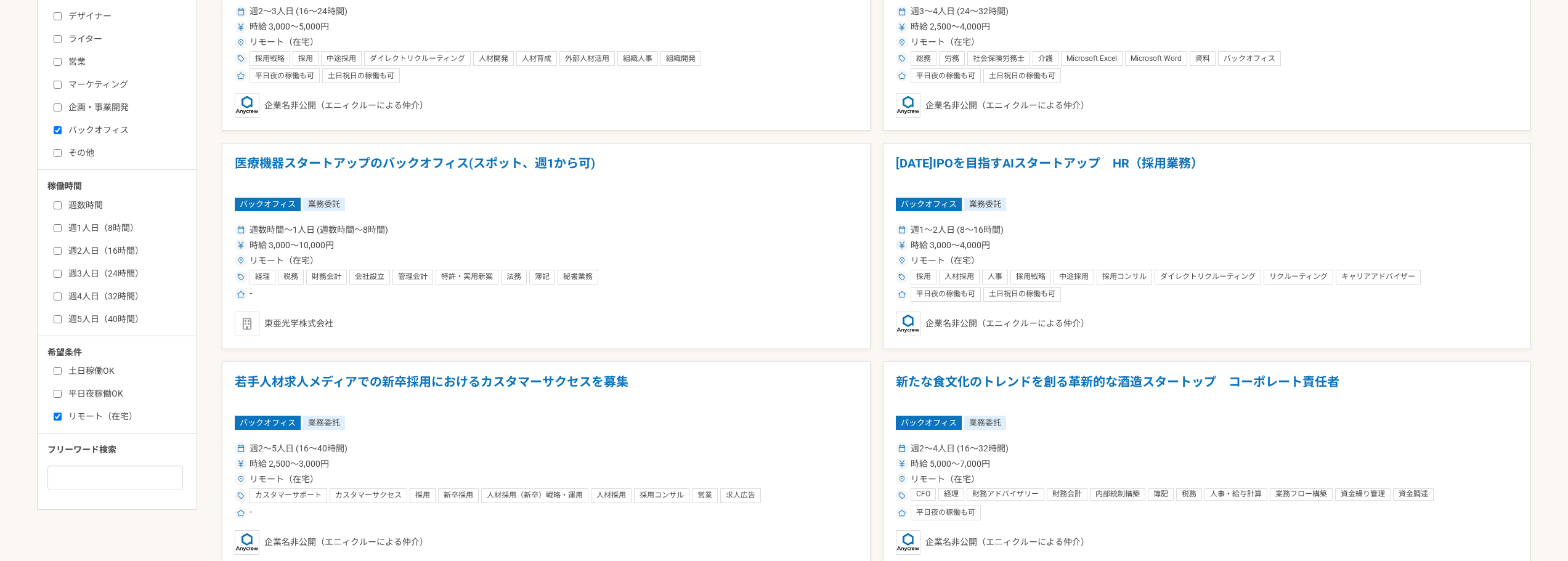
scroll to position [862, 0]
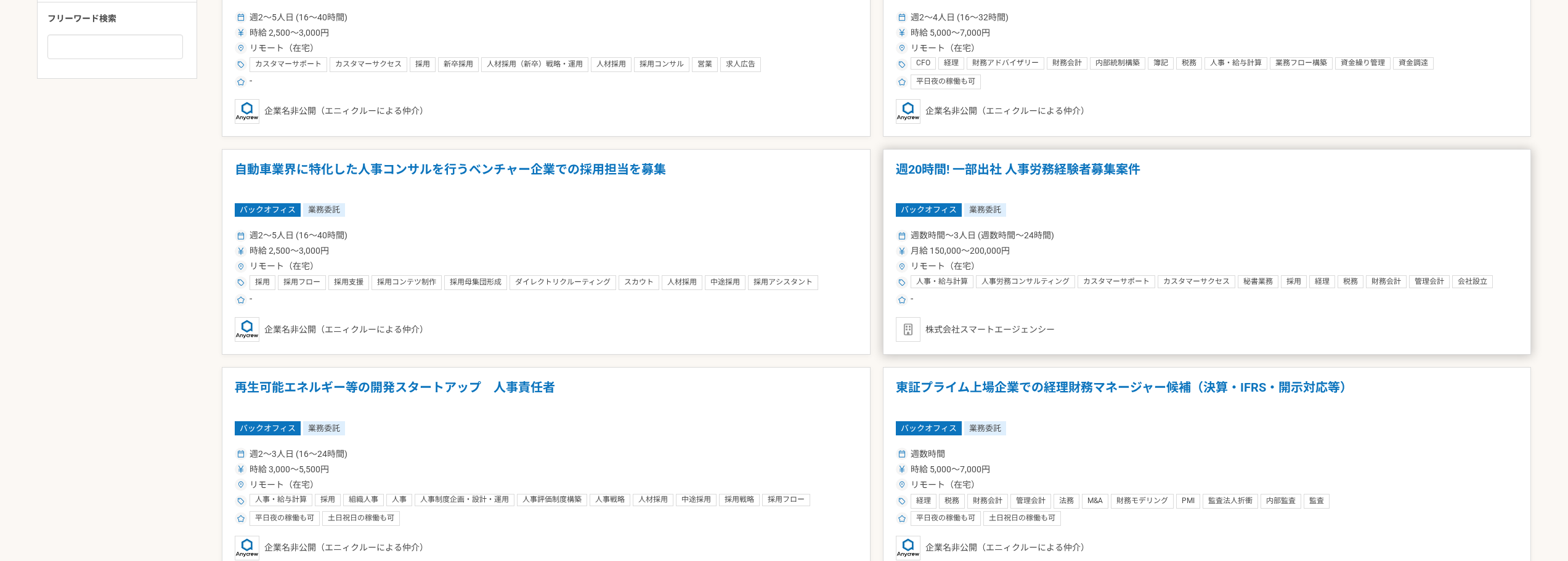
click at [1065, 246] on div "月給 150,000〜200,000円" at bounding box center [1208, 251] width 623 height 13
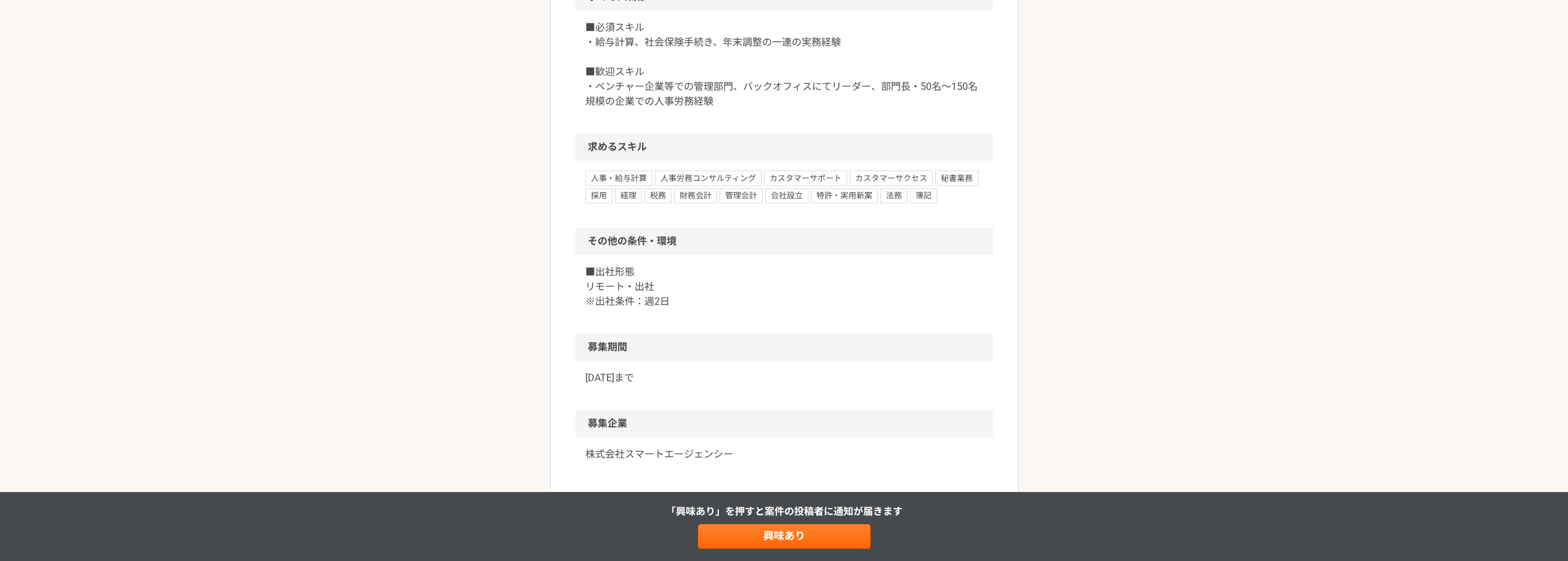
scroll to position [739, 0]
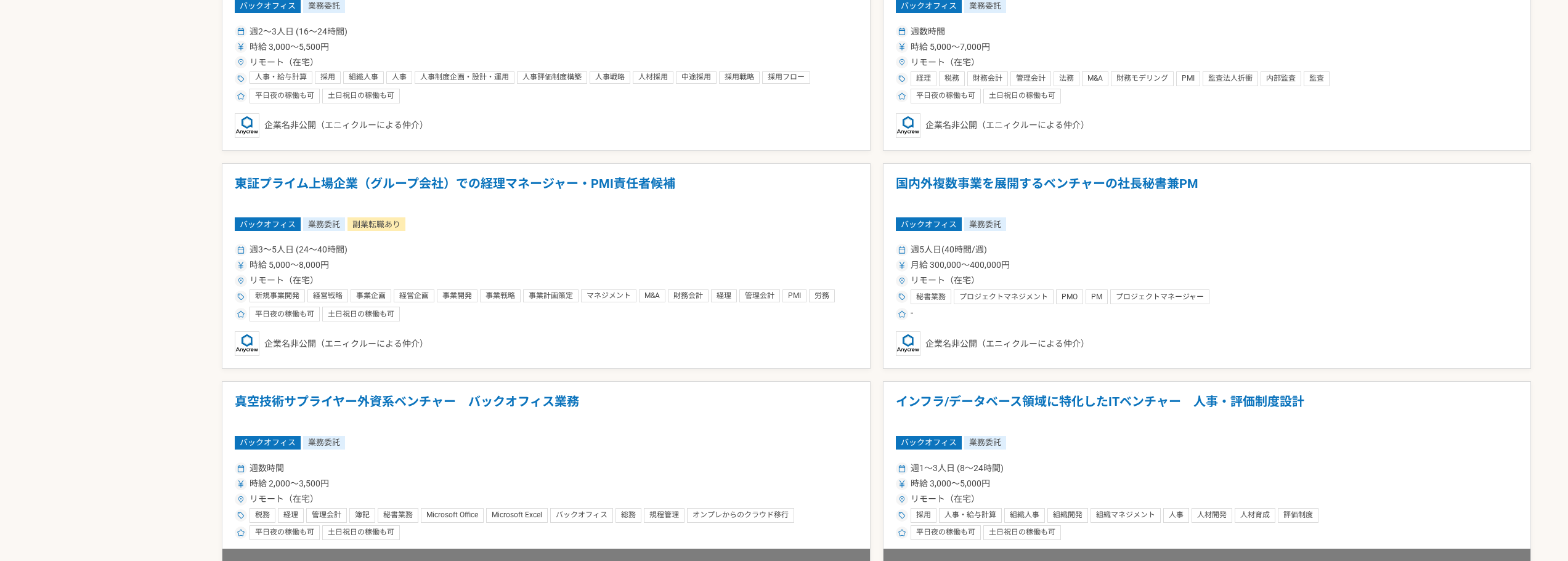
scroll to position [1355, 0]
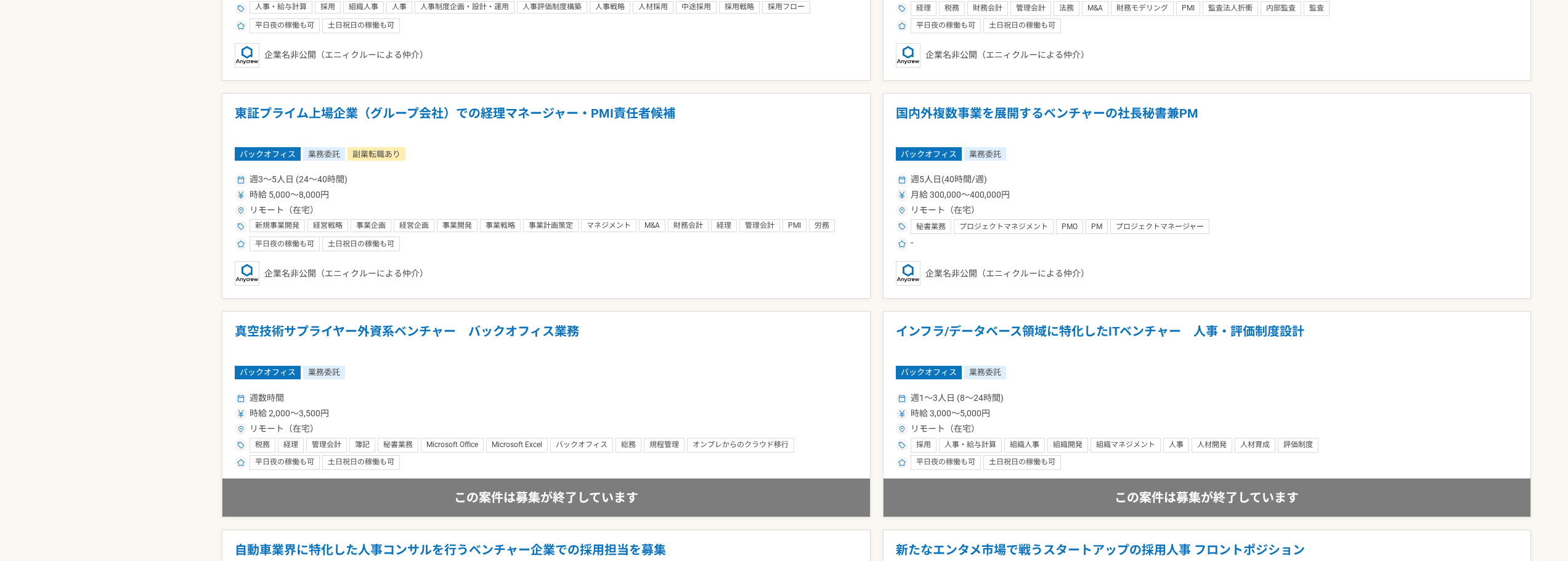
click at [1063, 246] on div "-" at bounding box center [1208, 244] width 623 height 15
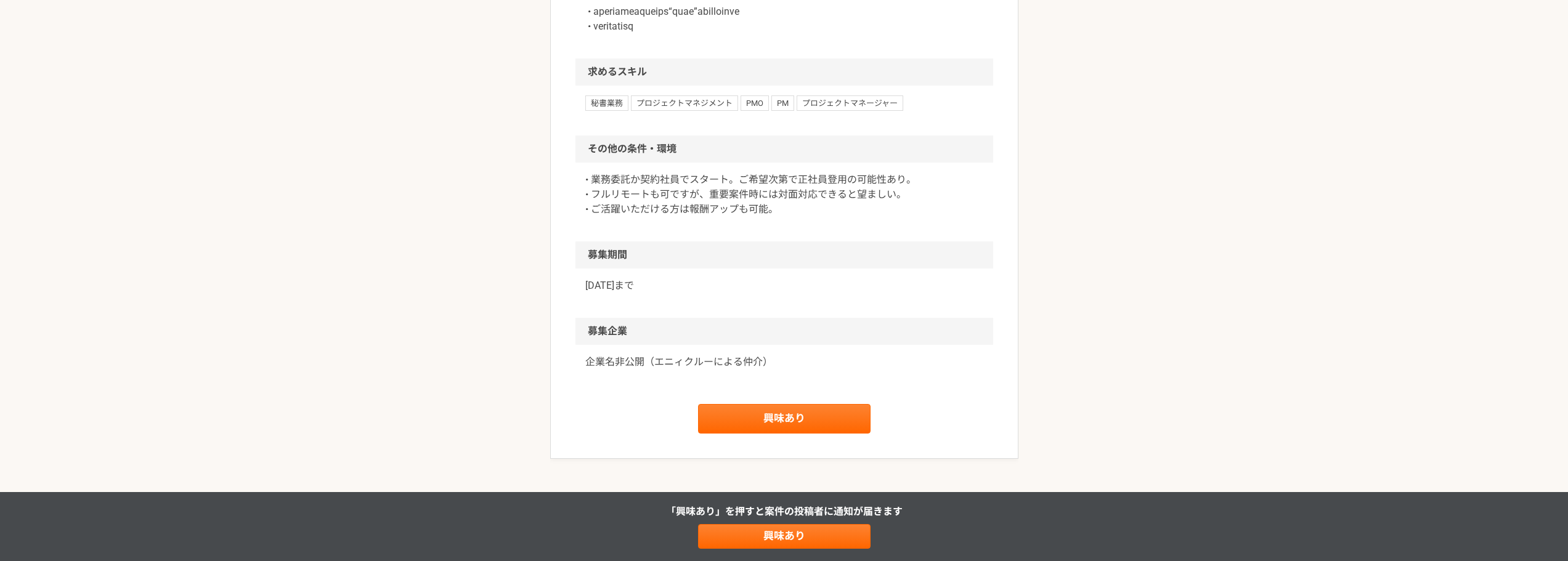
scroll to position [1108, 0]
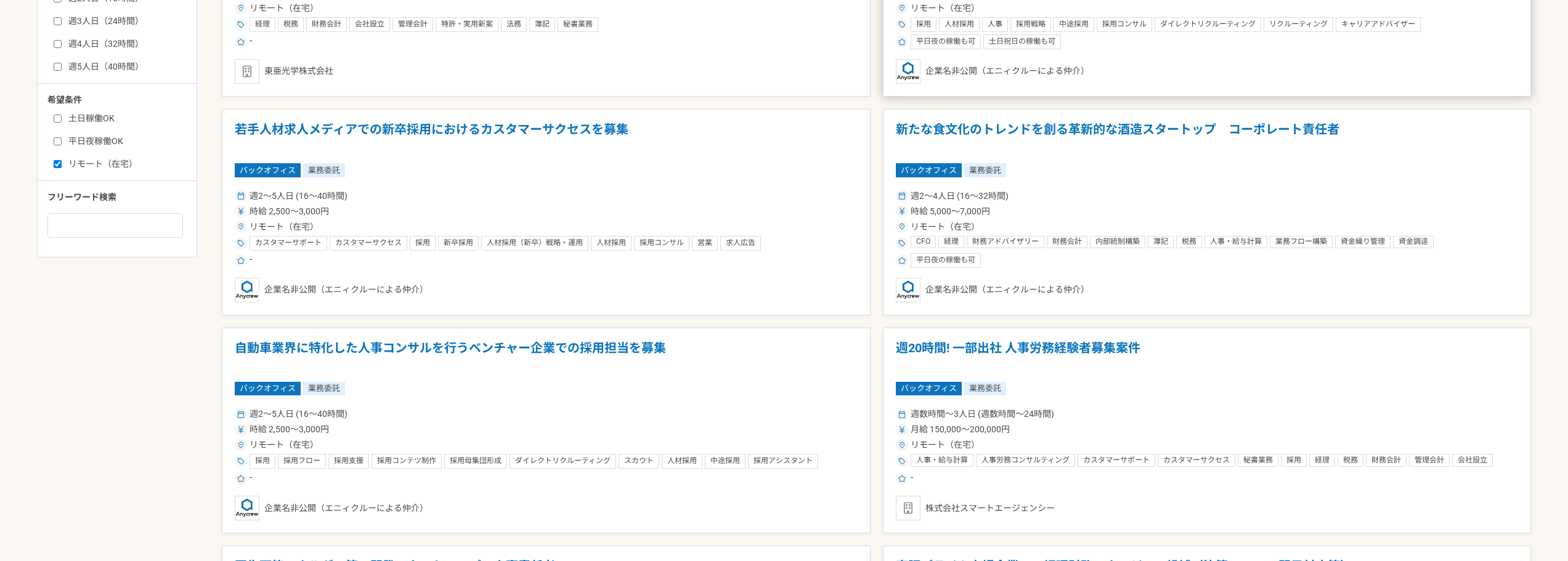
scroll to position [493, 0]
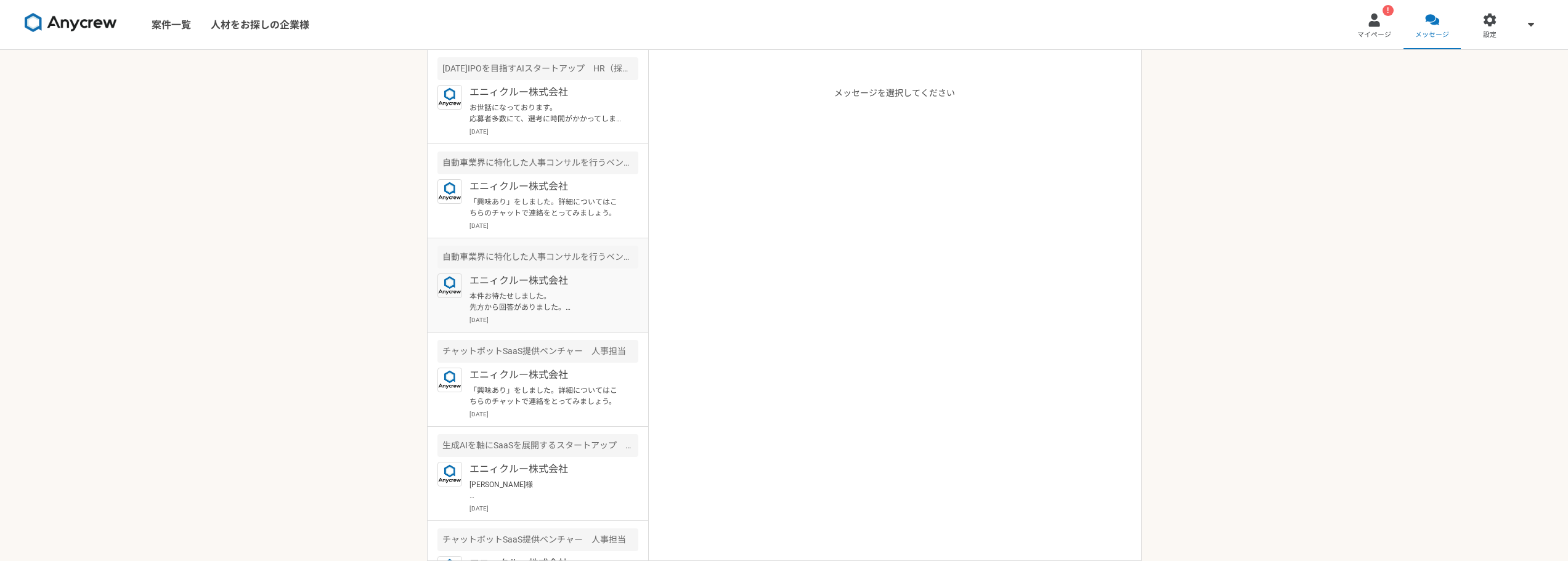
click at [558, 276] on p "エニィクルー株式会社" at bounding box center [545, 280] width 152 height 15
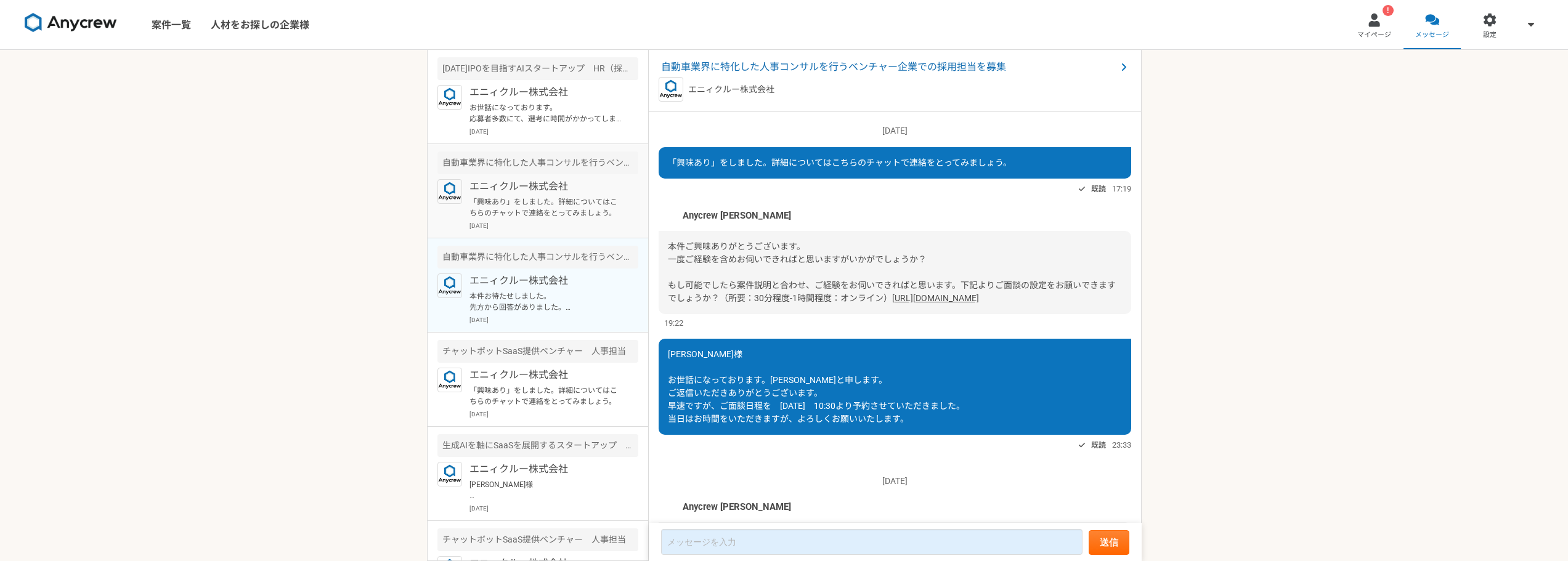
scroll to position [313, 0]
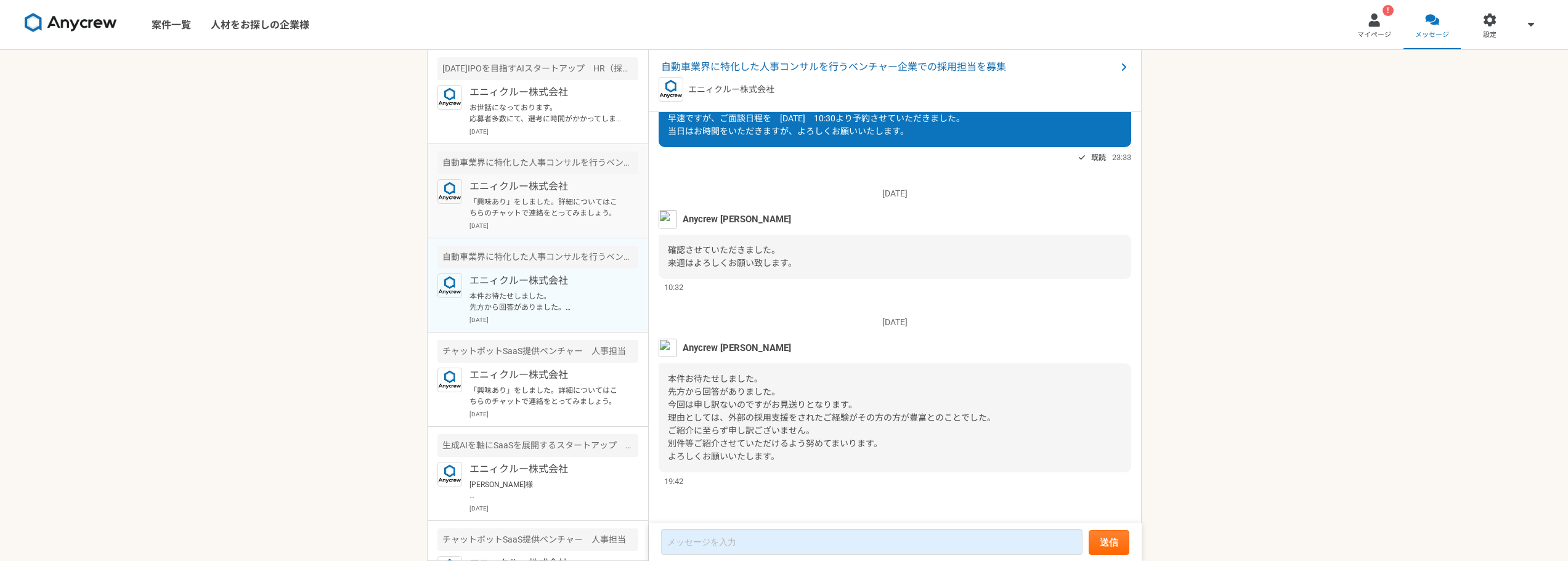
click at [558, 206] on p "「興味あり」をしました。詳細についてはこちらのチャットで連絡をとってみましょう。" at bounding box center [545, 207] width 152 height 22
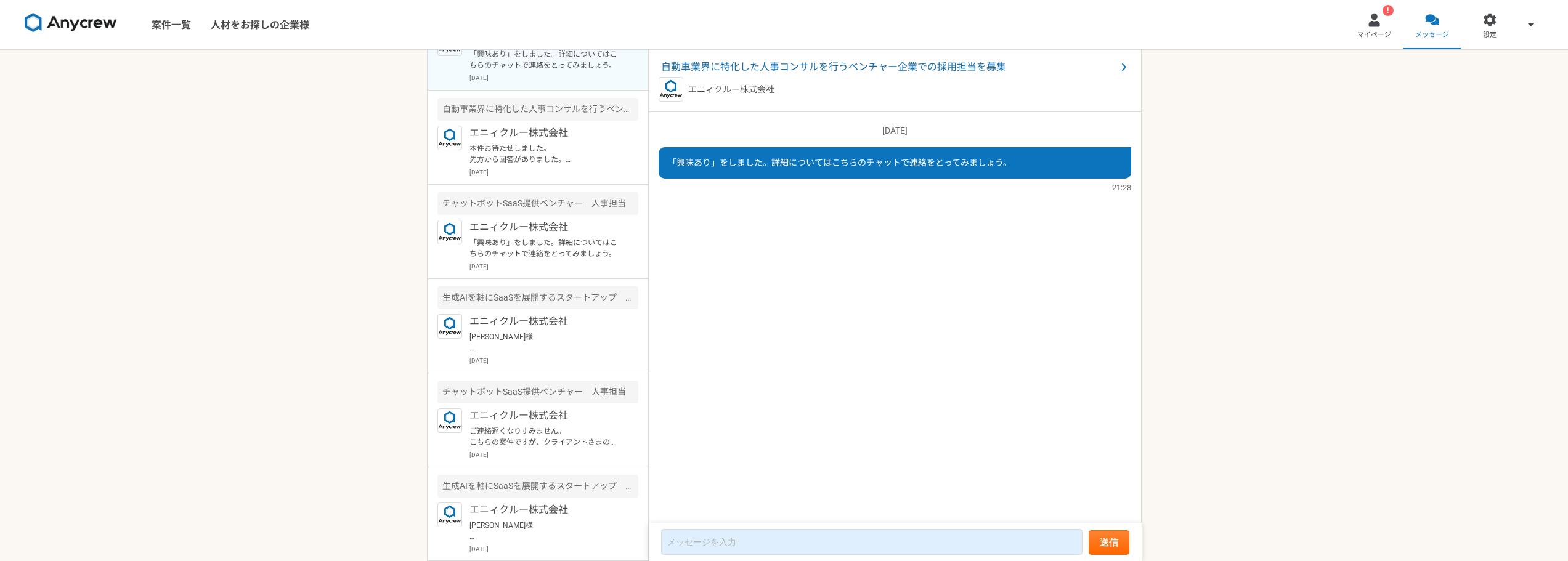
scroll to position [185, 0]
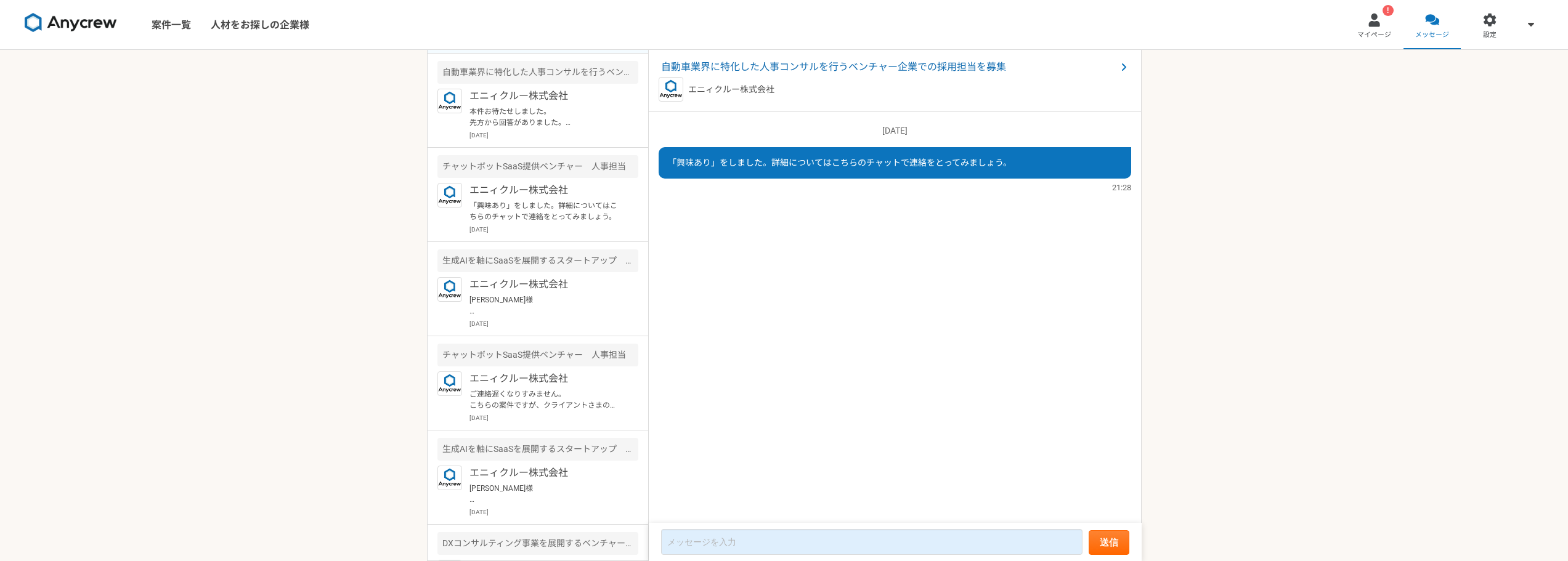
click at [558, 206] on p "「興味あり」をしました。詳細についてはこちらのチャットで連絡をとってみましょう。" at bounding box center [545, 211] width 152 height 22
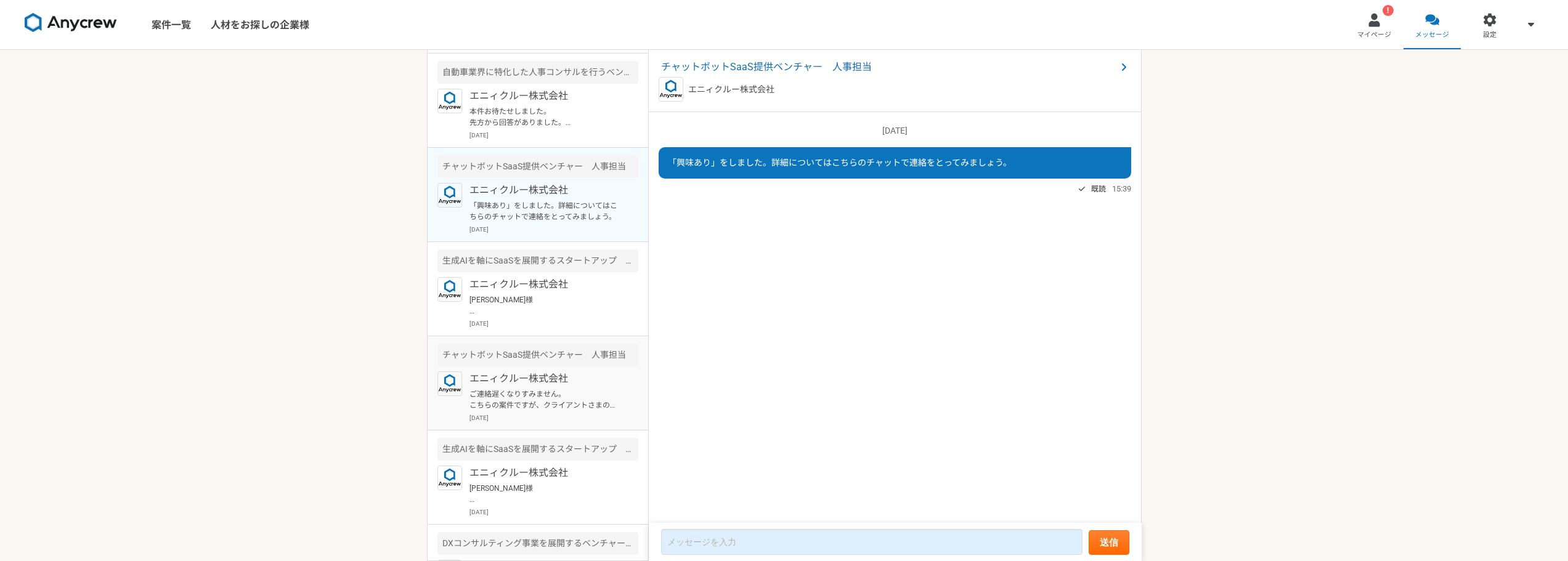
click at [559, 396] on p "ご連絡遅くなりすみません。 こちらの案件ですが、クライアントさまのご都合により、 募集時期を検討したいとのご要望をいただきましたので一度ペンディングとなりまし…" at bounding box center [545, 400] width 152 height 22
